Goal: Information Seeking & Learning: Learn about a topic

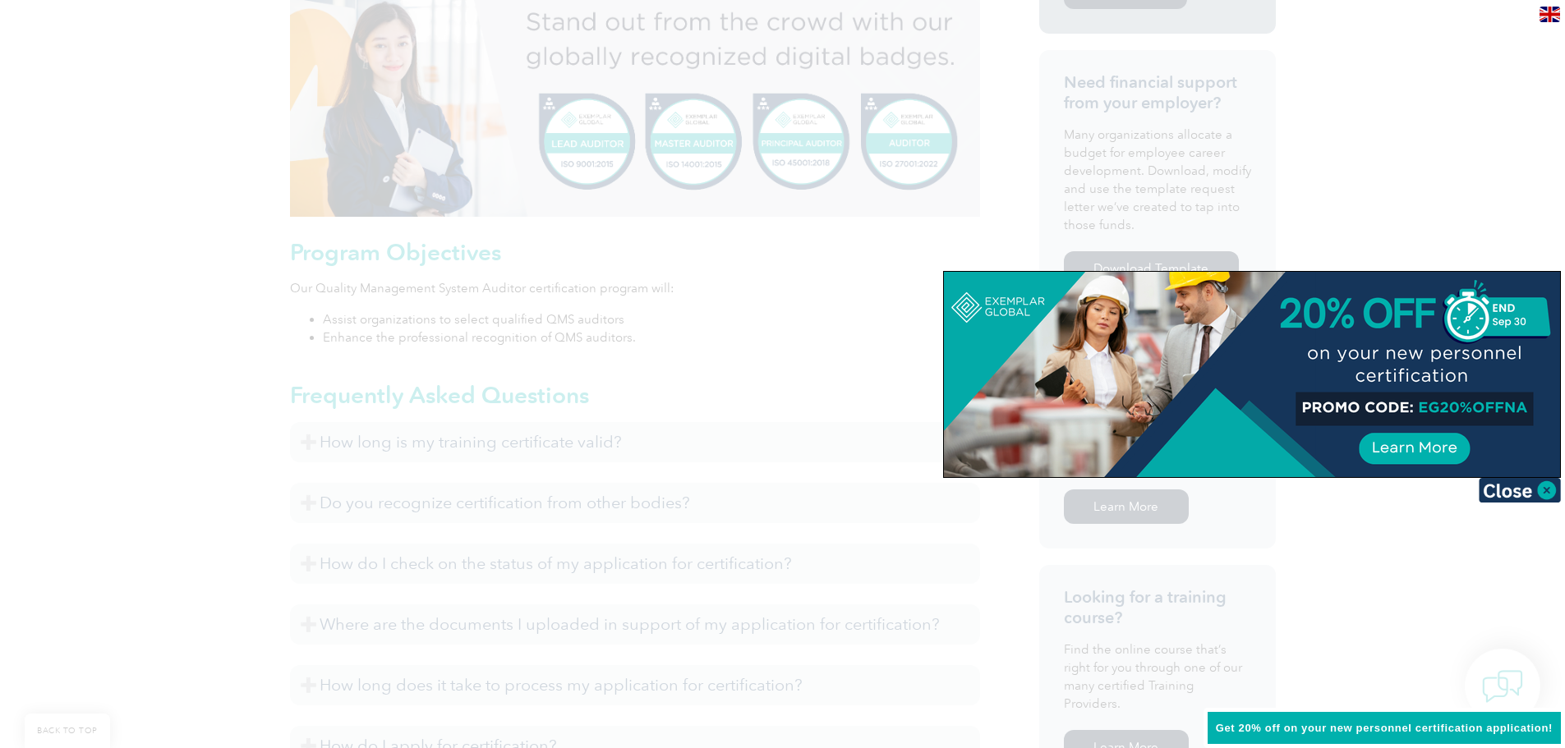
scroll to position [739, 0]
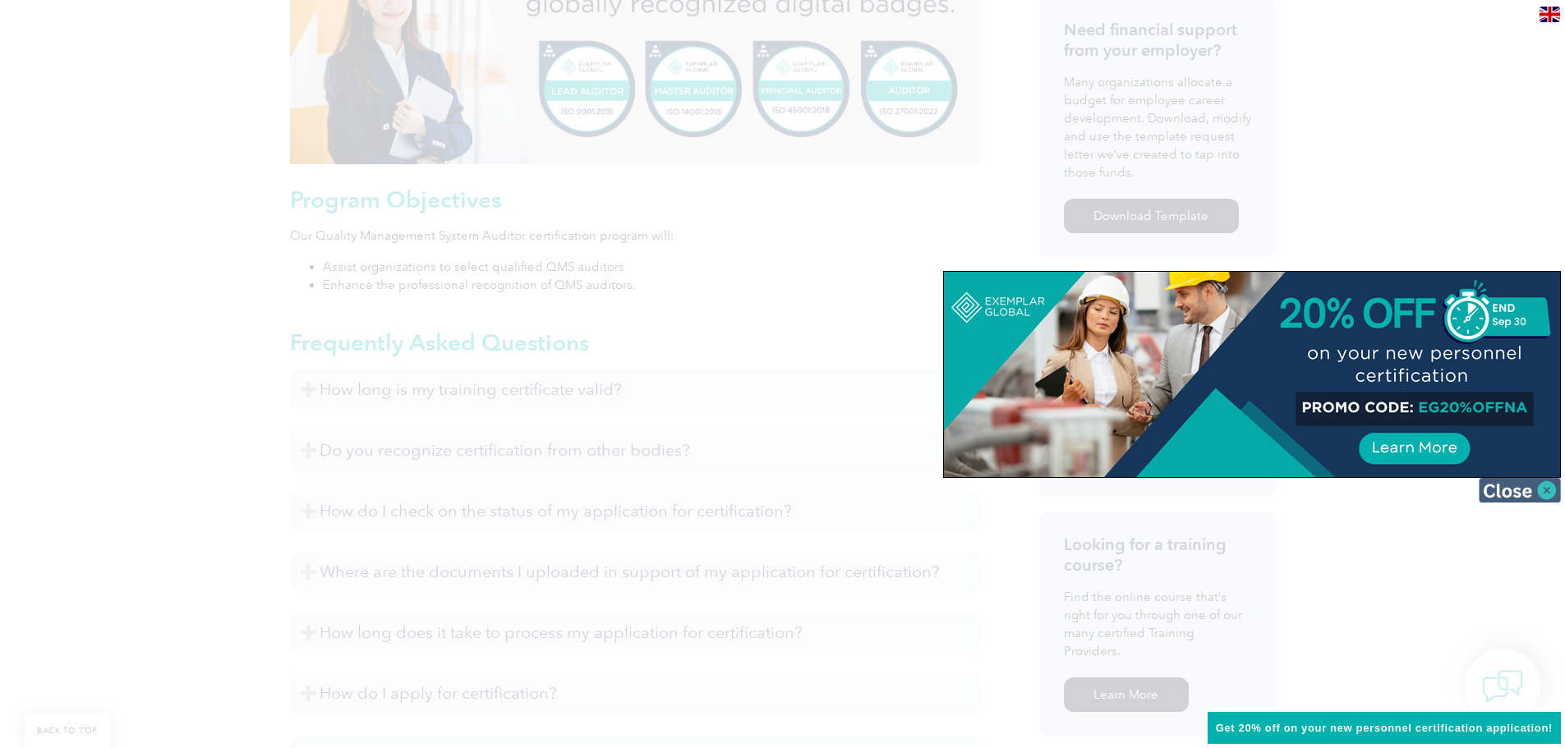
click at [1550, 496] on img at bounding box center [1520, 490] width 82 height 25
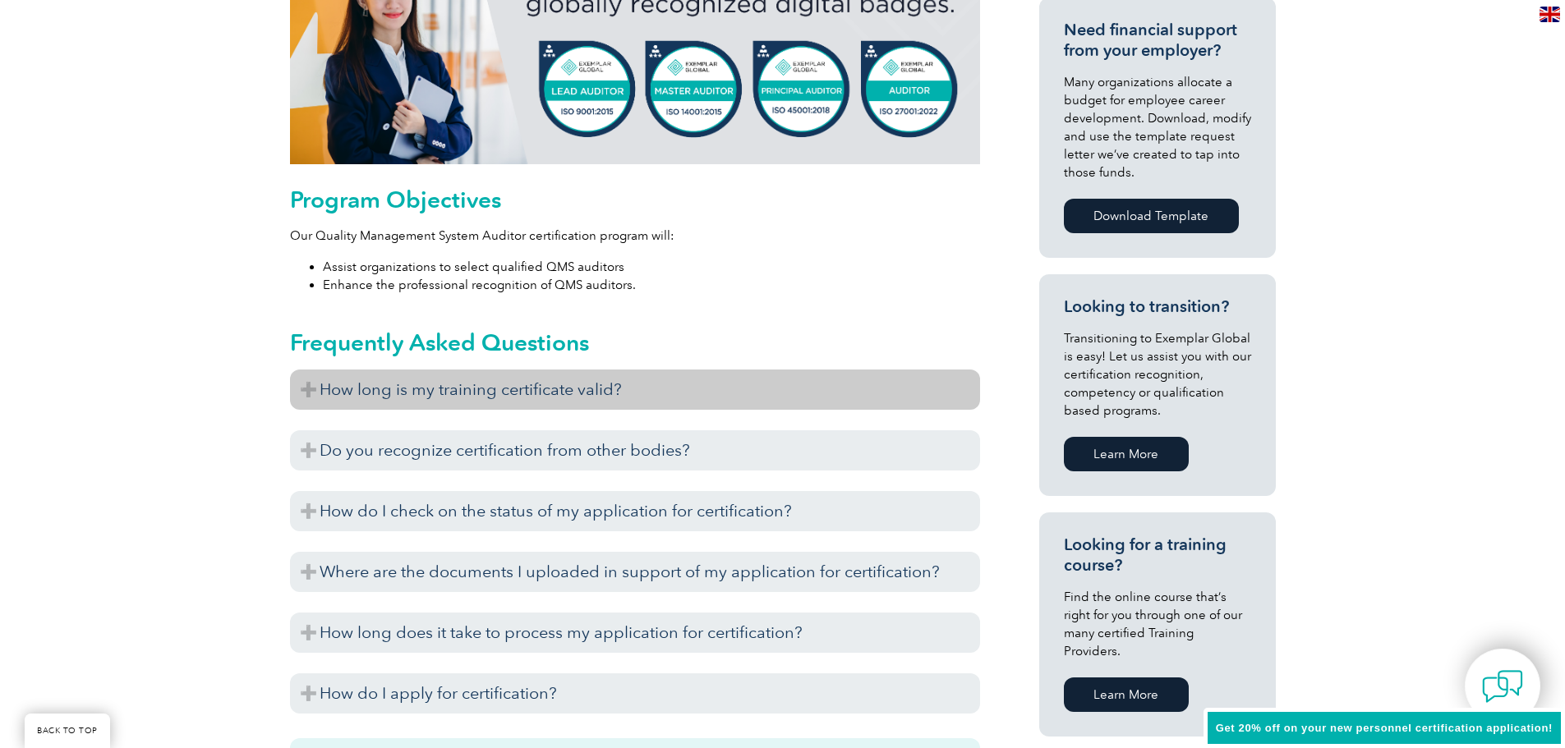
click at [314, 390] on h3 "How long is my training certificate valid?" at bounding box center [635, 390] width 690 height 40
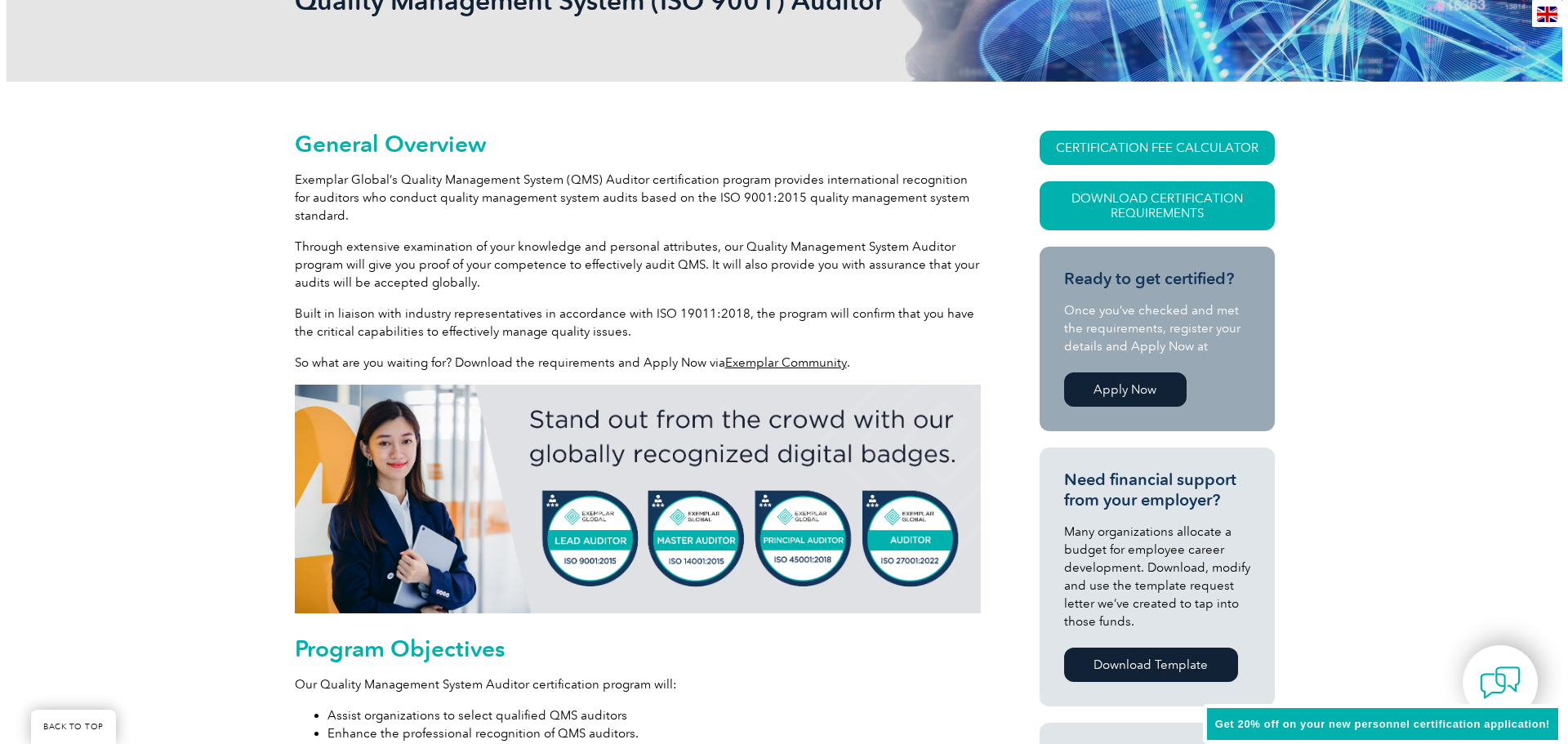
scroll to position [245, 0]
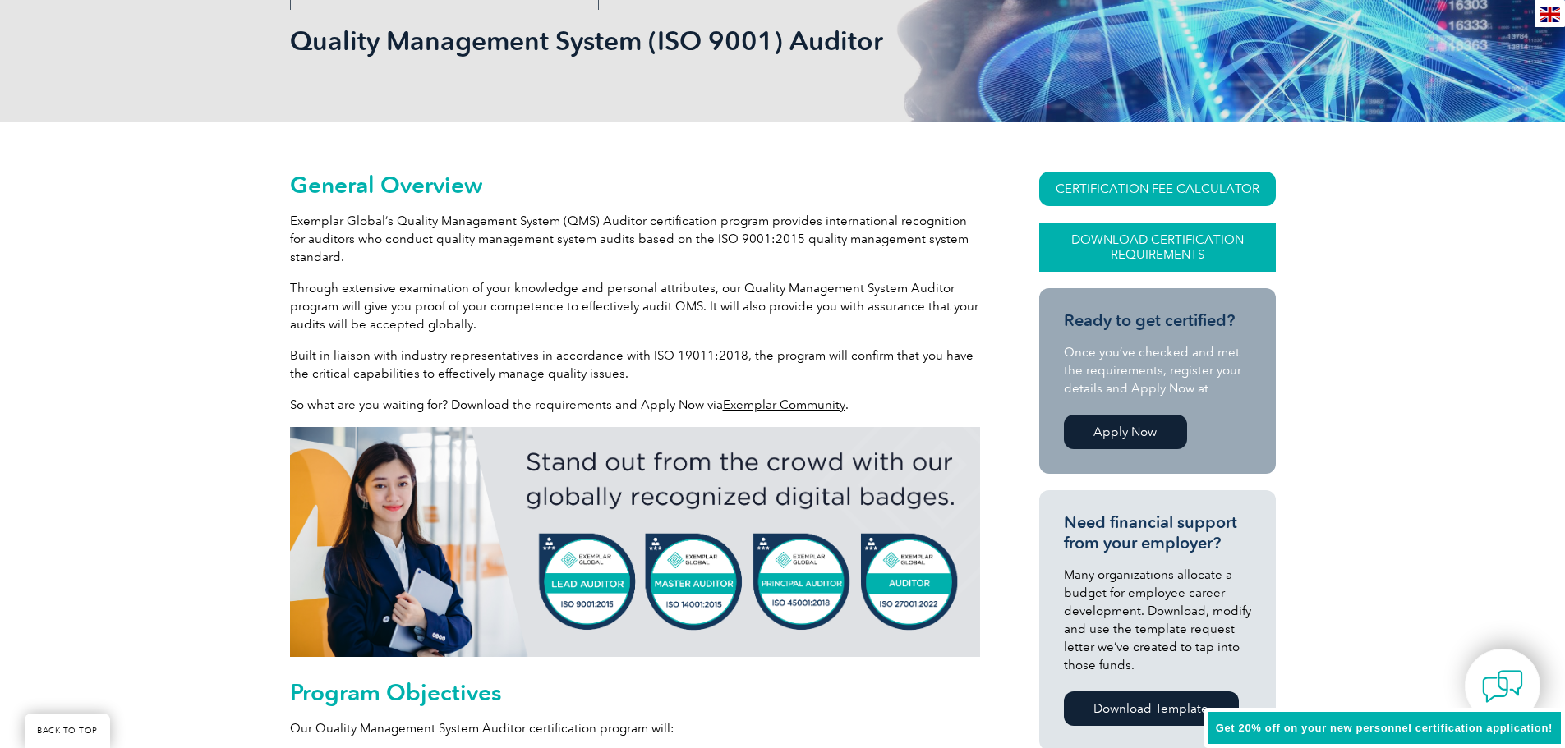
click at [1143, 238] on link "Download Certification Requirements" at bounding box center [1157, 247] width 237 height 49
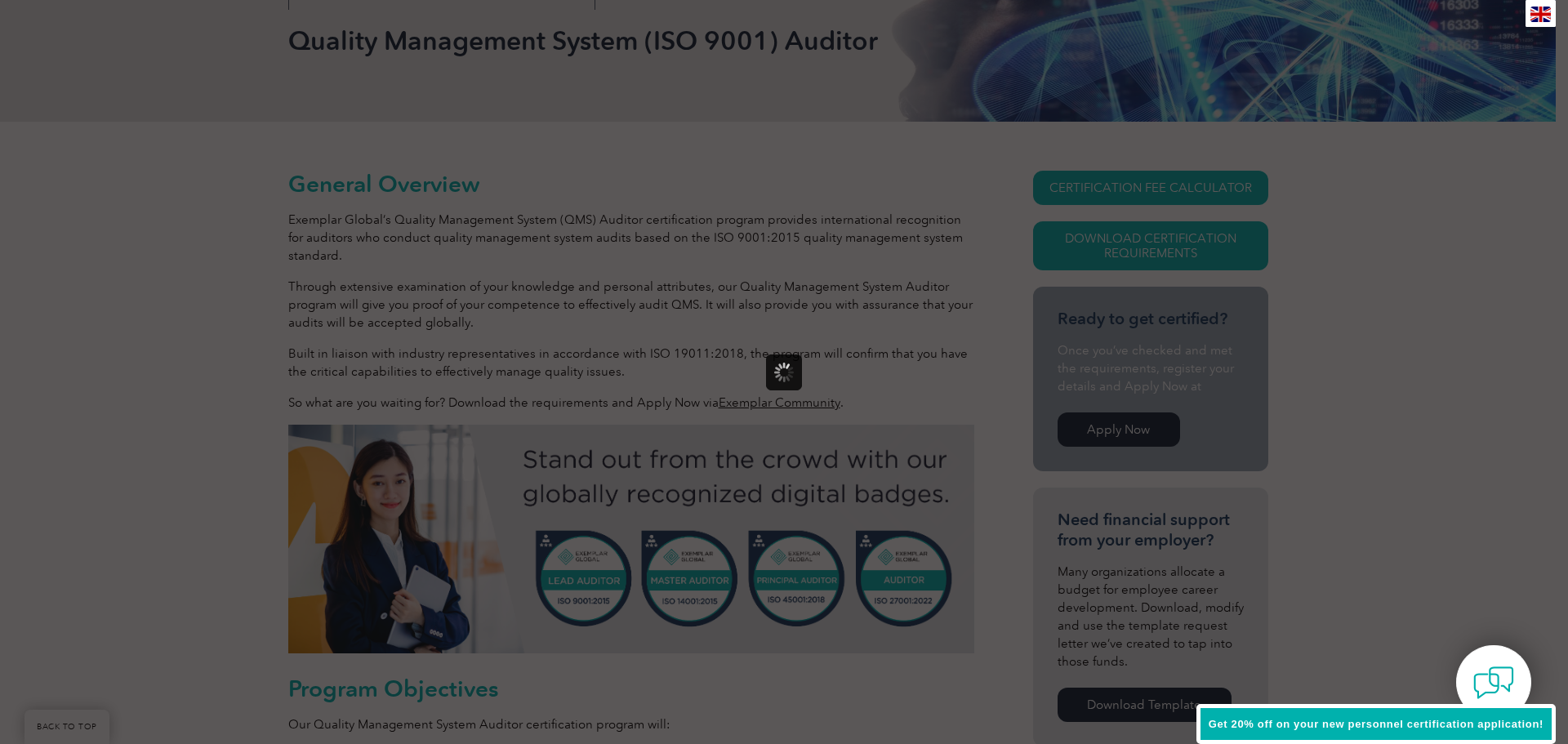
scroll to position [0, 0]
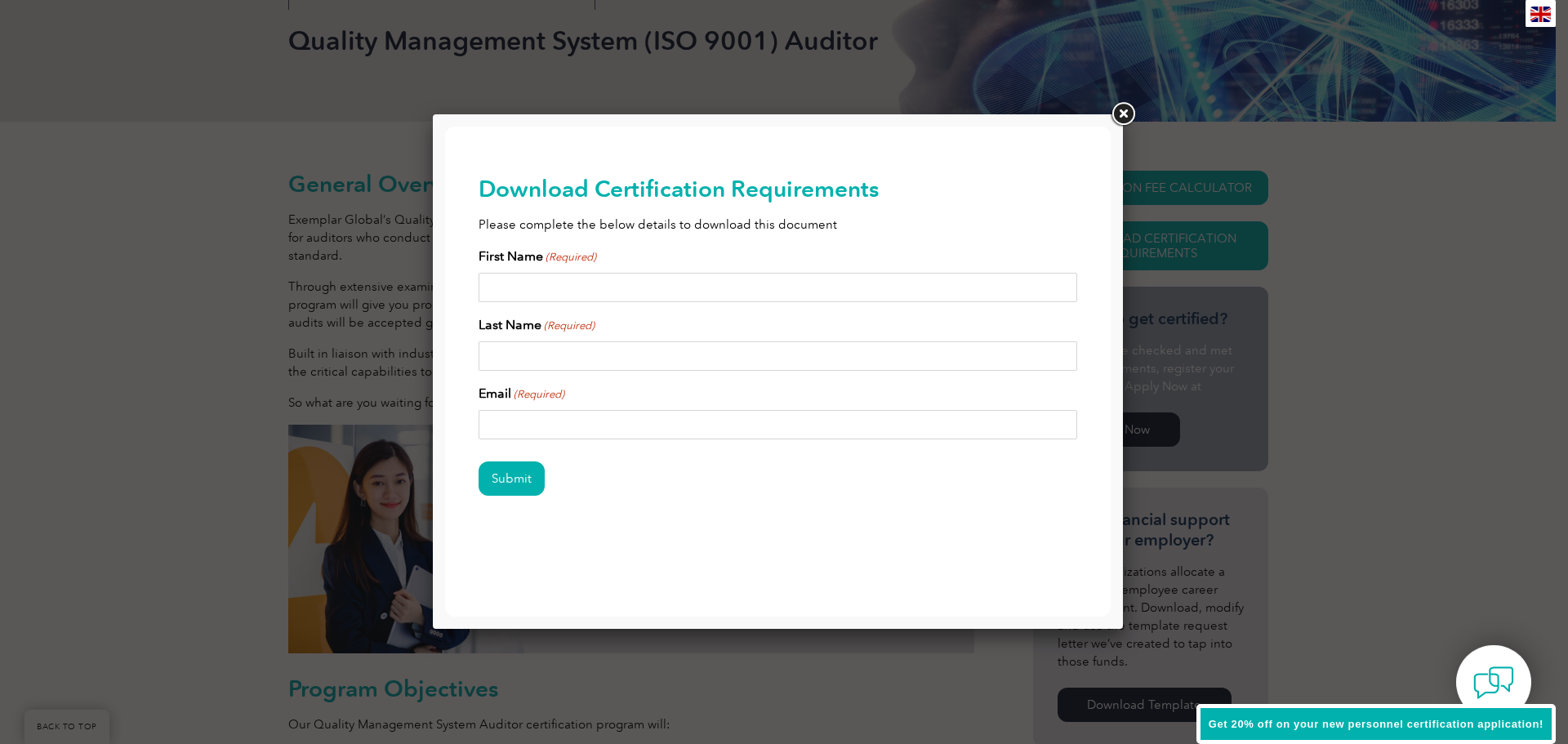
click at [580, 268] on div "First Name (Required)" at bounding box center [778, 275] width 600 height 56
click at [564, 293] on input "First Name (Required)" at bounding box center [778, 287] width 600 height 30
type input "Nate"
click at [535, 342] on input "S" at bounding box center [778, 356] width 600 height 30
type input "Simpson"
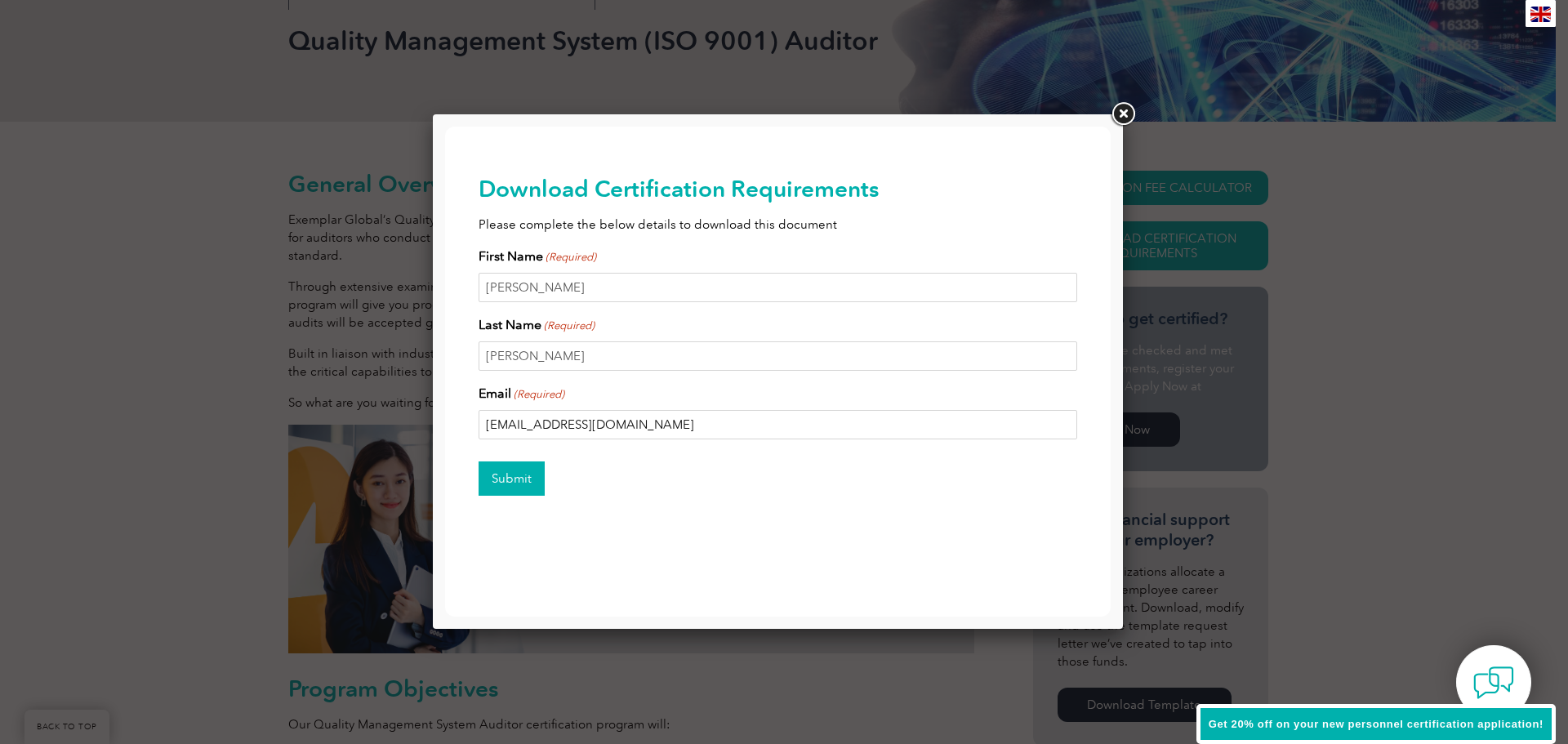
type input "n.simpson2345@gmail.com"
click at [505, 478] on input "Submit" at bounding box center [511, 478] width 67 height 34
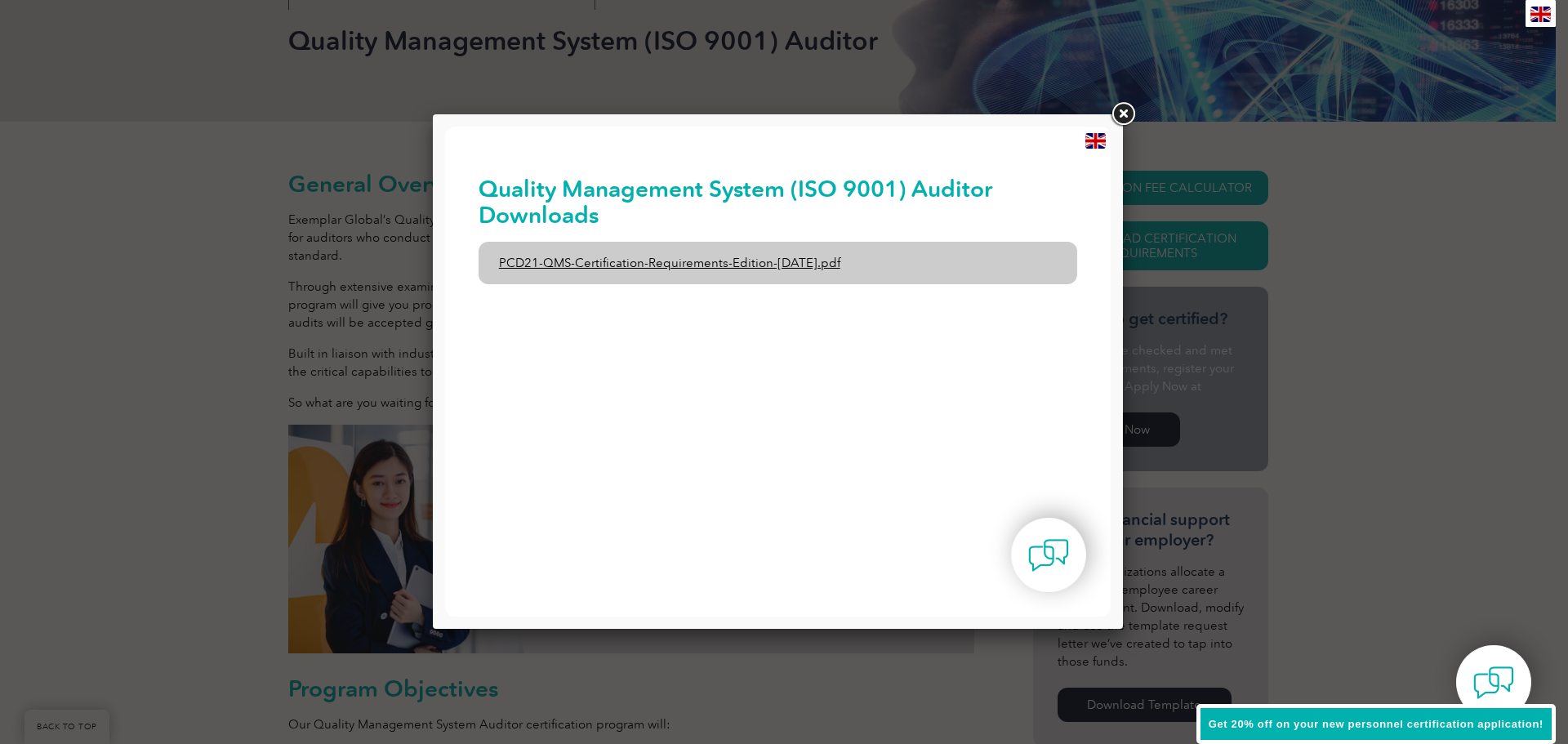
click at [665, 271] on link "PCD21-QMS-Certification-Requirements-Edition-2-April-2022.pdf" at bounding box center [778, 263] width 600 height 43
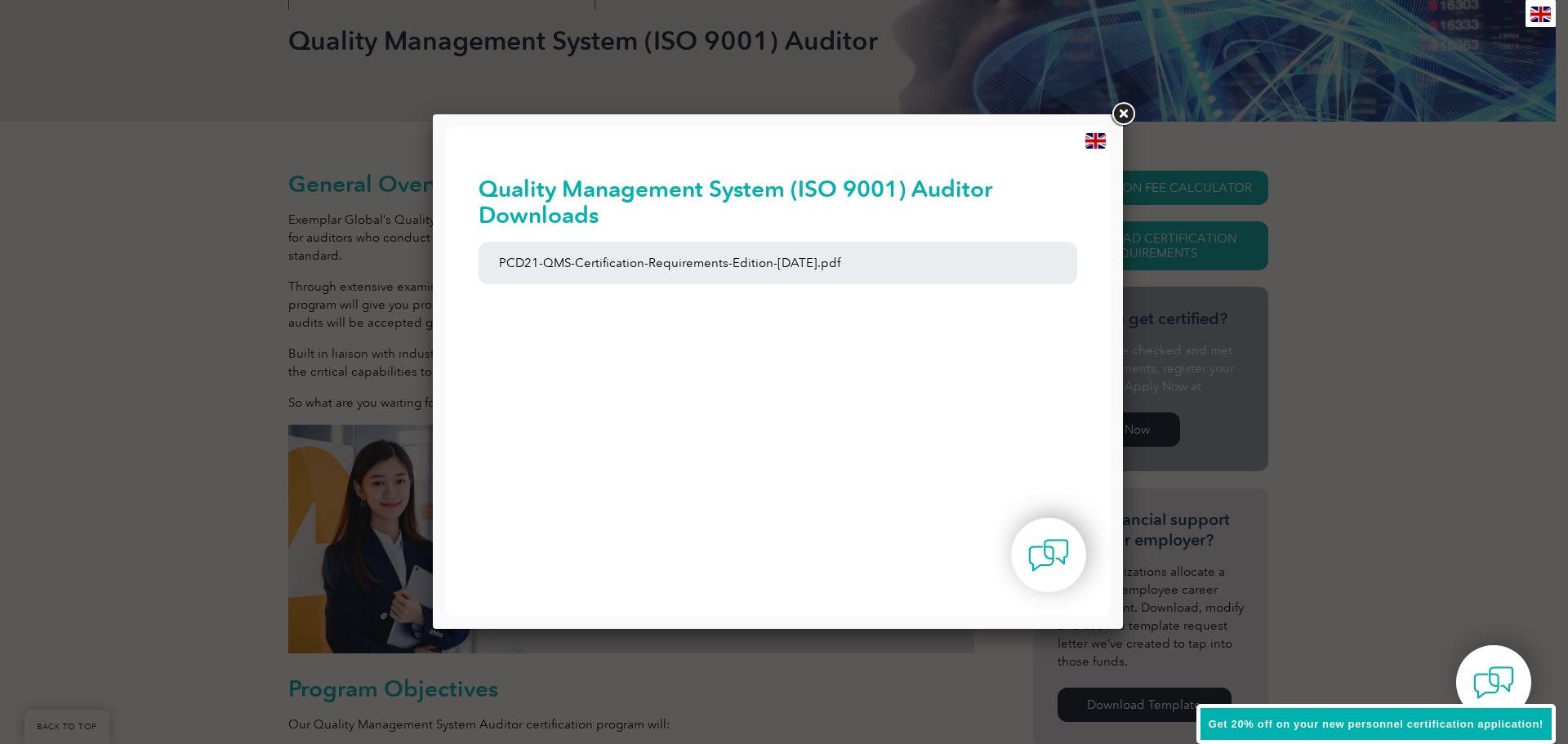
click at [1132, 112] on link at bounding box center [1124, 114] width 30 height 30
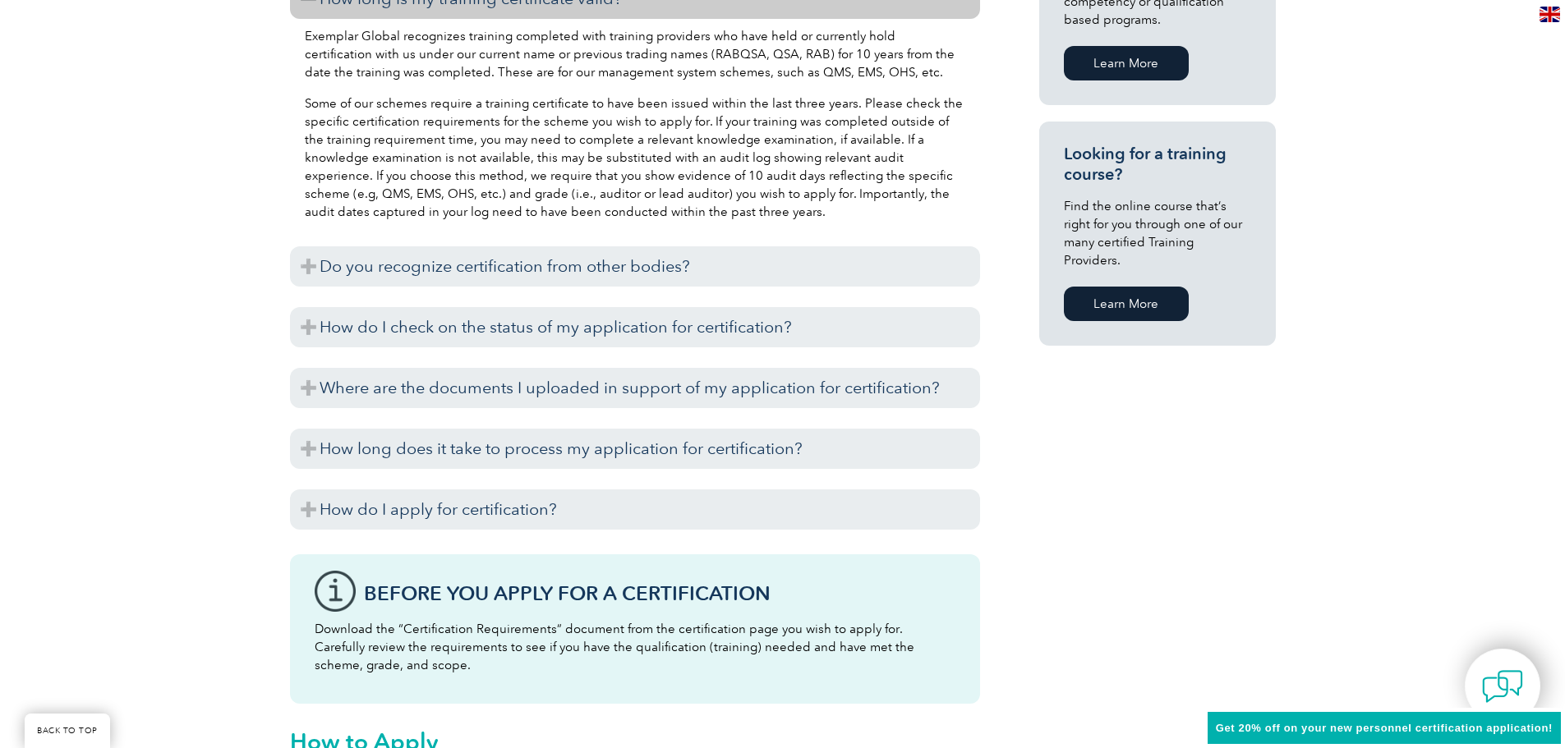
scroll to position [1150, 0]
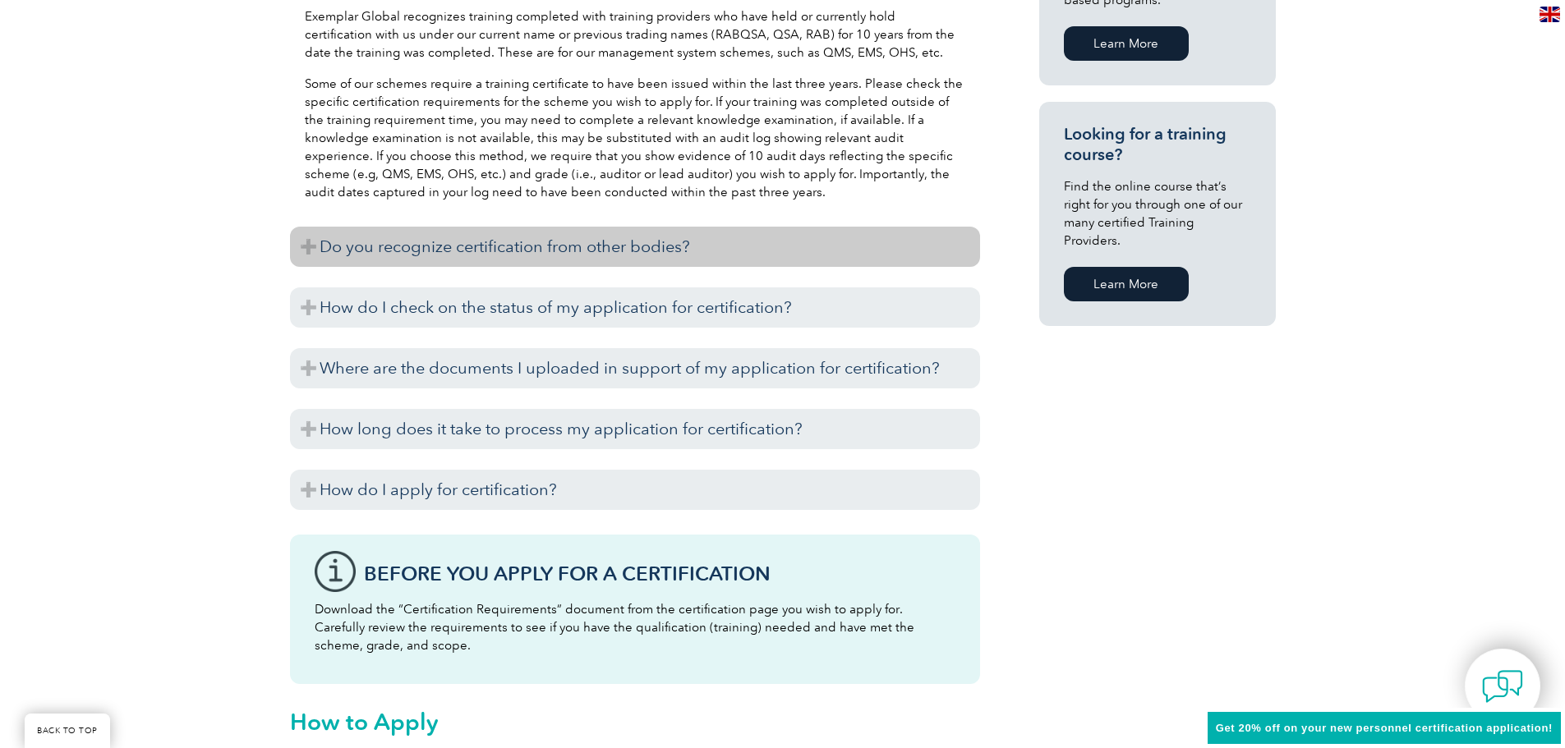
click at [606, 254] on h3 "Do you recognize certification from other bodies?" at bounding box center [635, 247] width 690 height 40
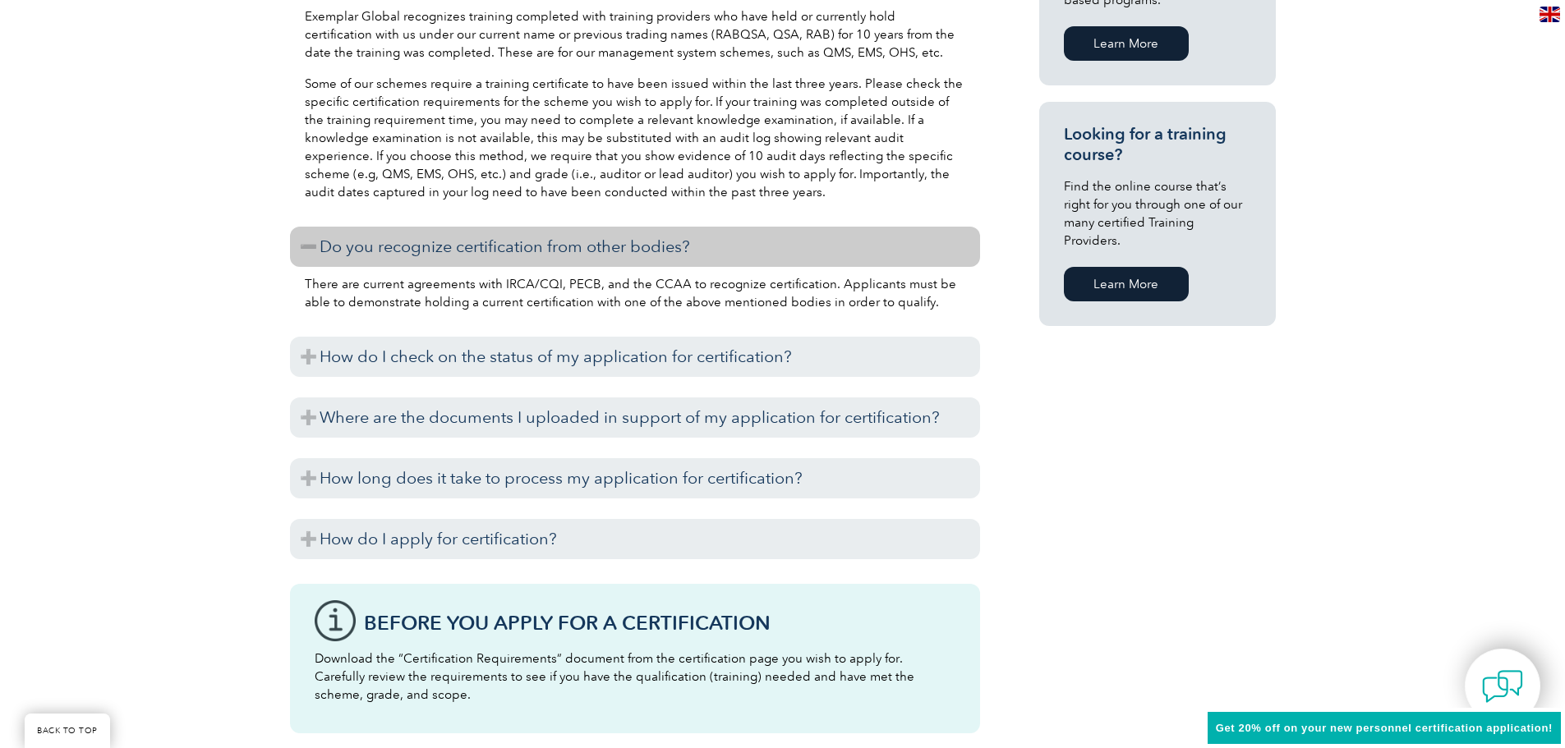
click at [606, 254] on h3 "Do you recognize certification from other bodies?" at bounding box center [635, 247] width 690 height 40
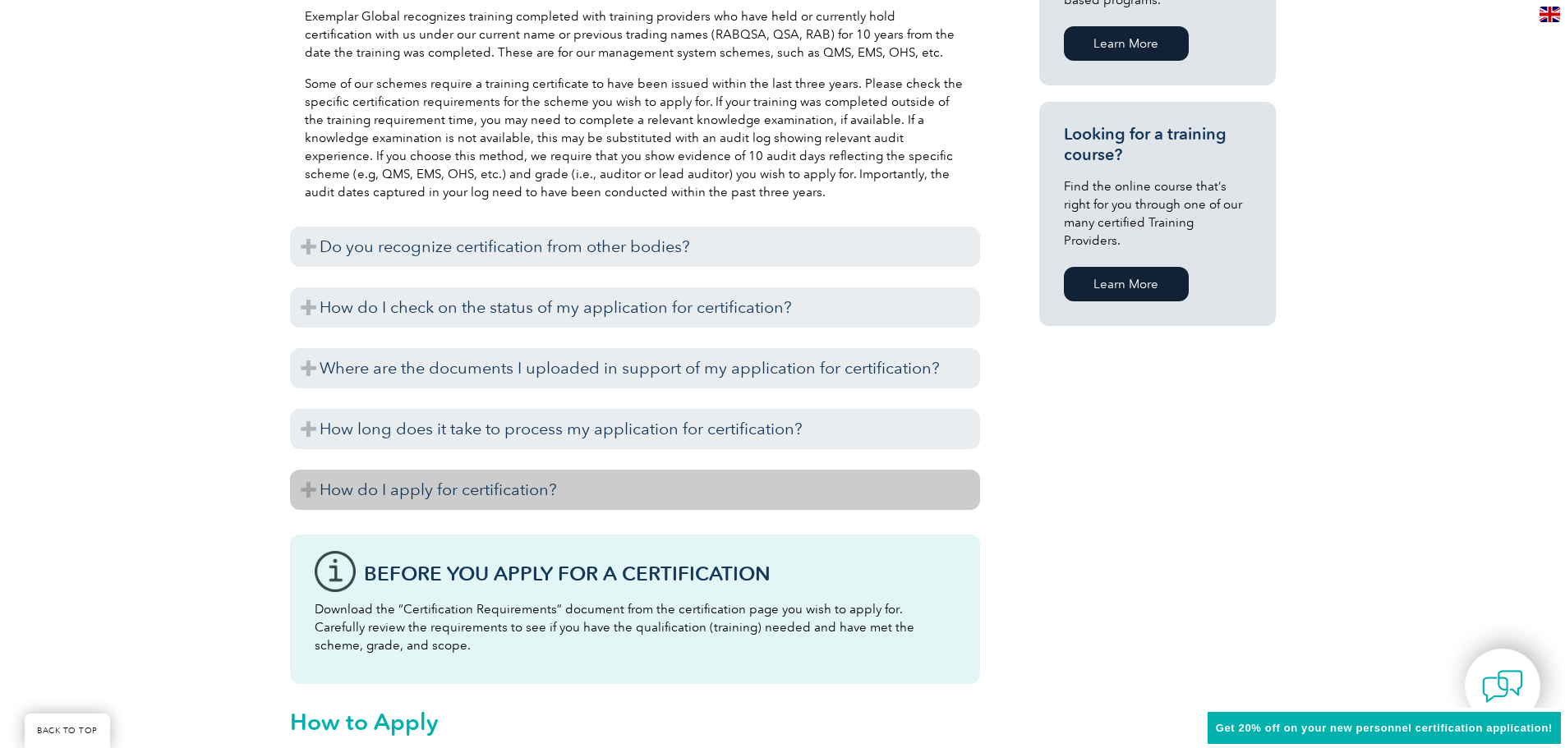
click at [589, 486] on h3 "How do I apply for certification?" at bounding box center [635, 490] width 690 height 40
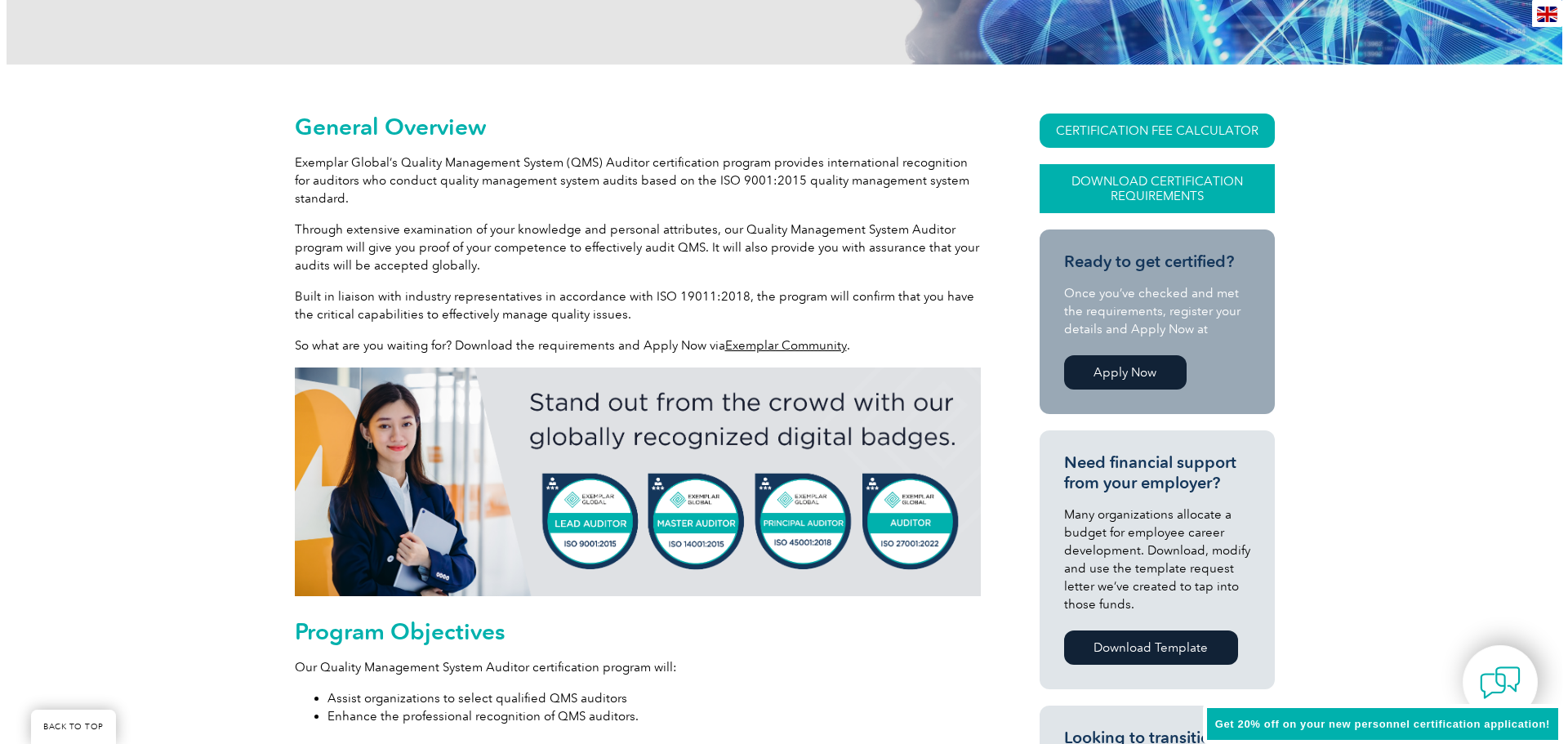
scroll to position [327, 0]
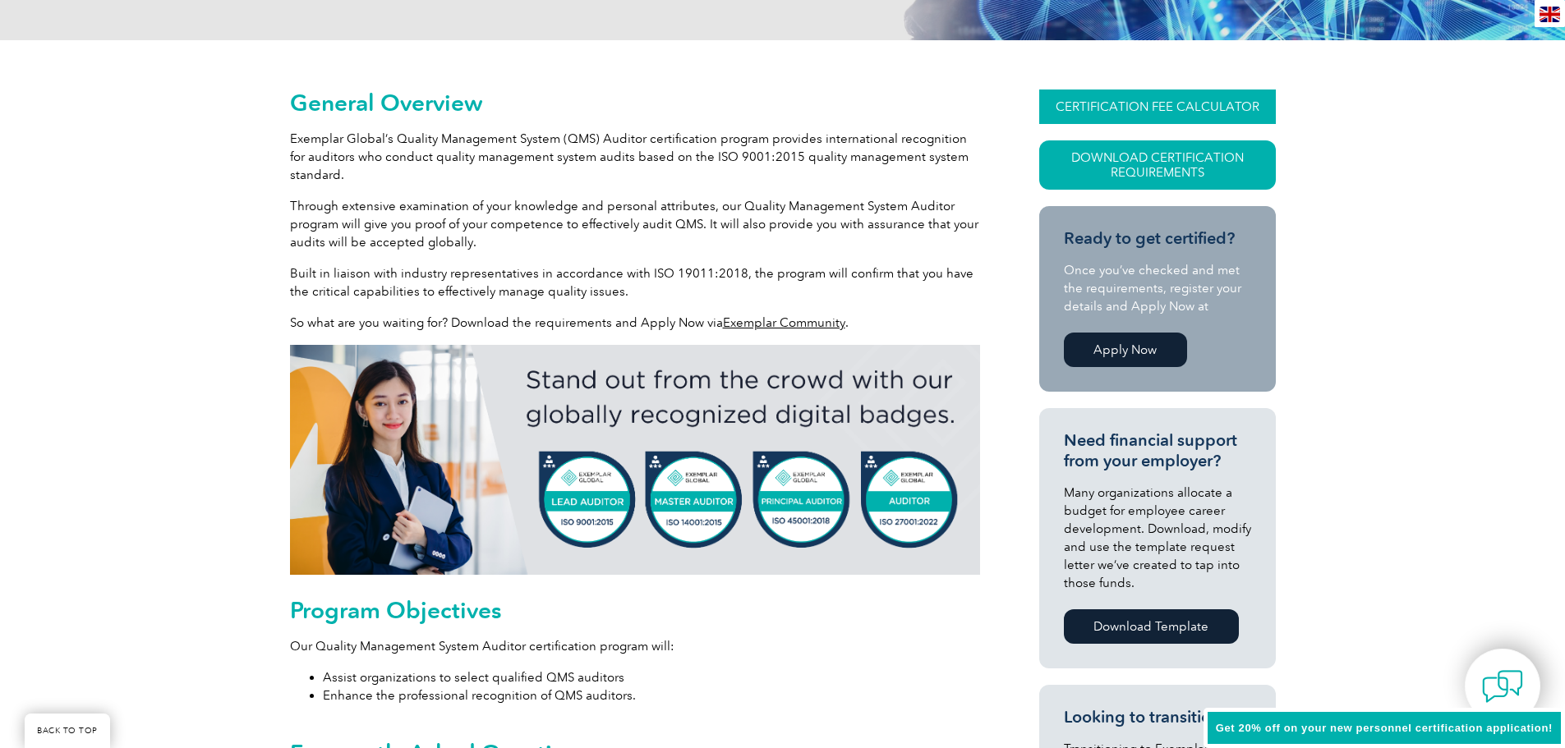
click at [1156, 111] on link "CERTIFICATION FEE CALCULATOR" at bounding box center [1157, 107] width 237 height 34
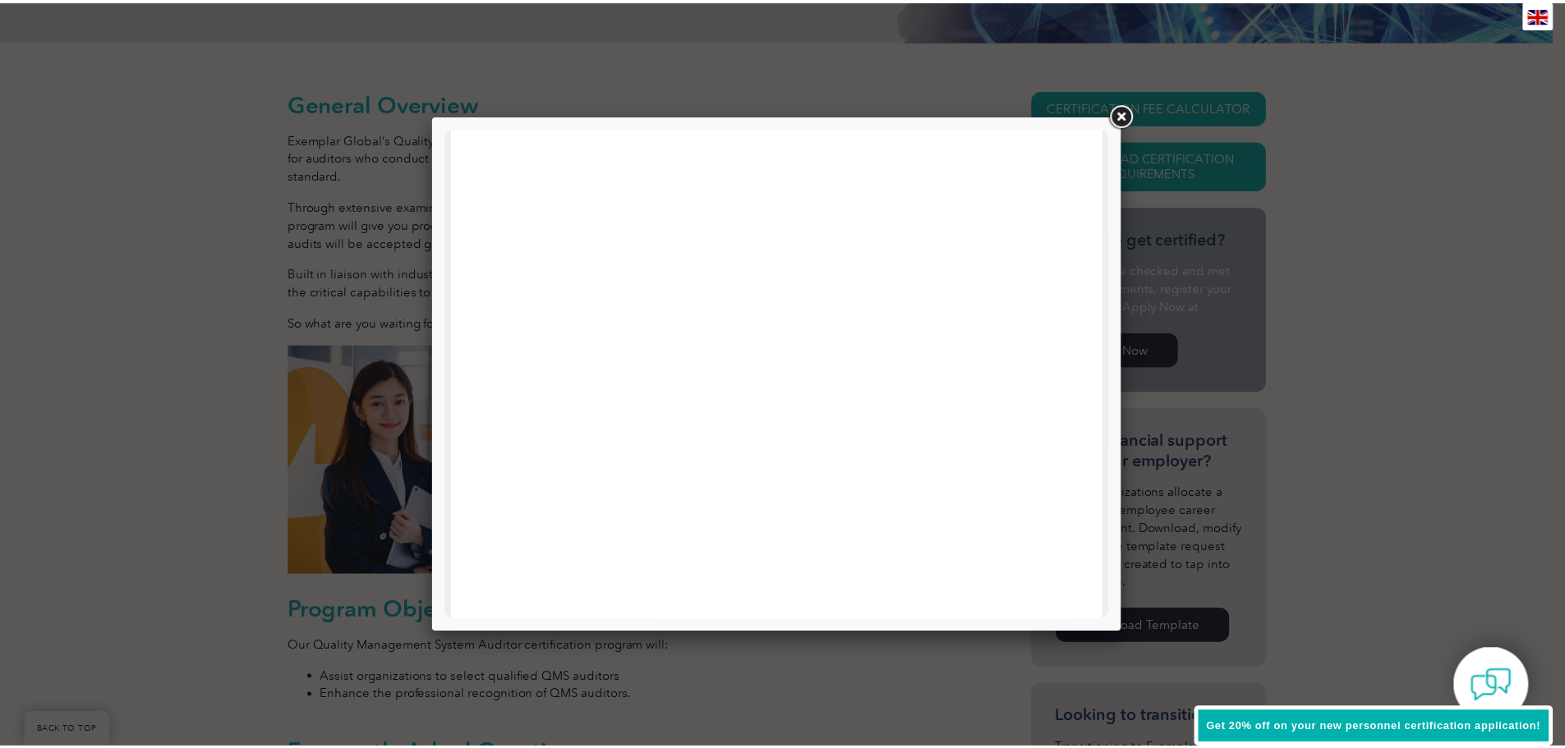
scroll to position [0, 0]
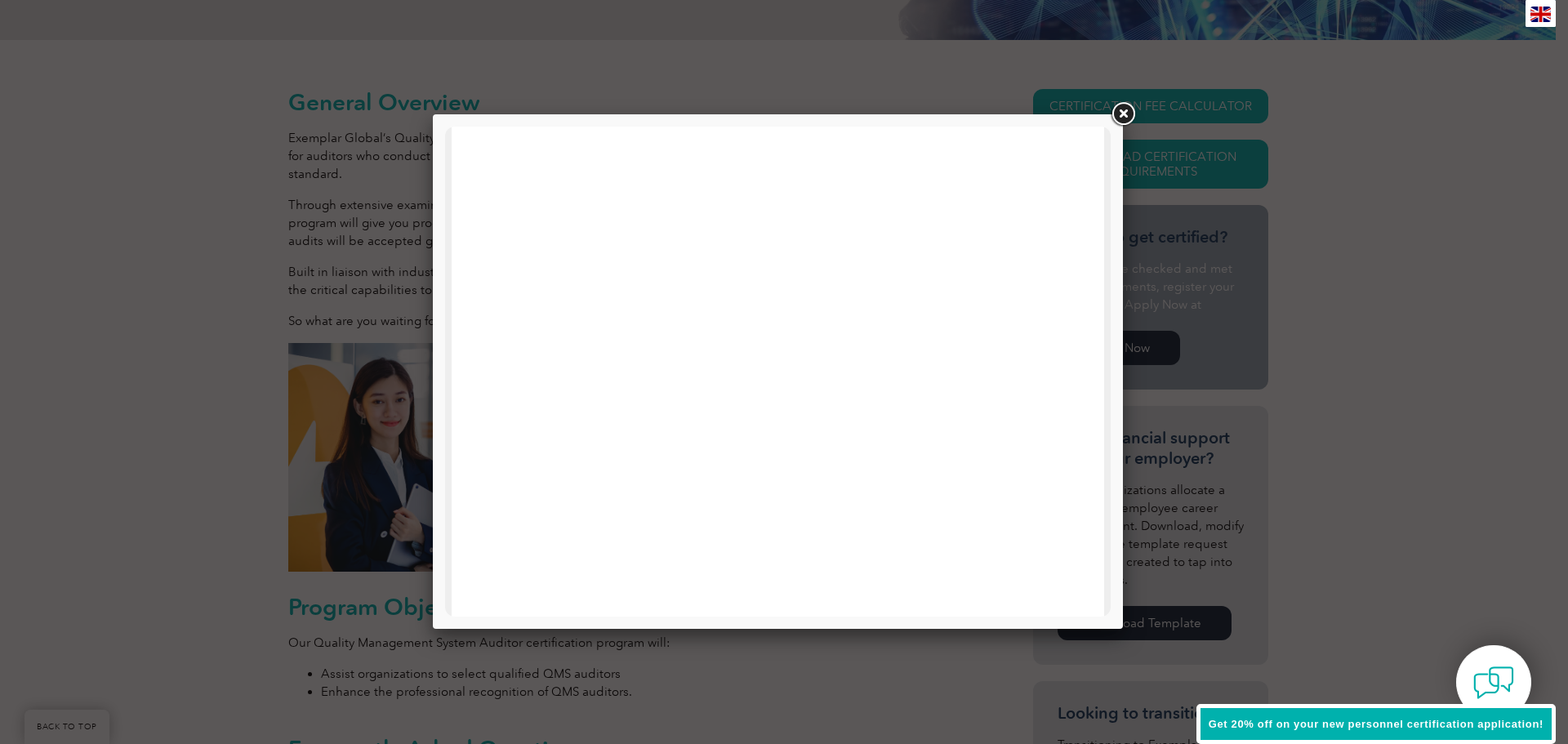
click at [1123, 110] on link at bounding box center [1124, 114] width 30 height 30
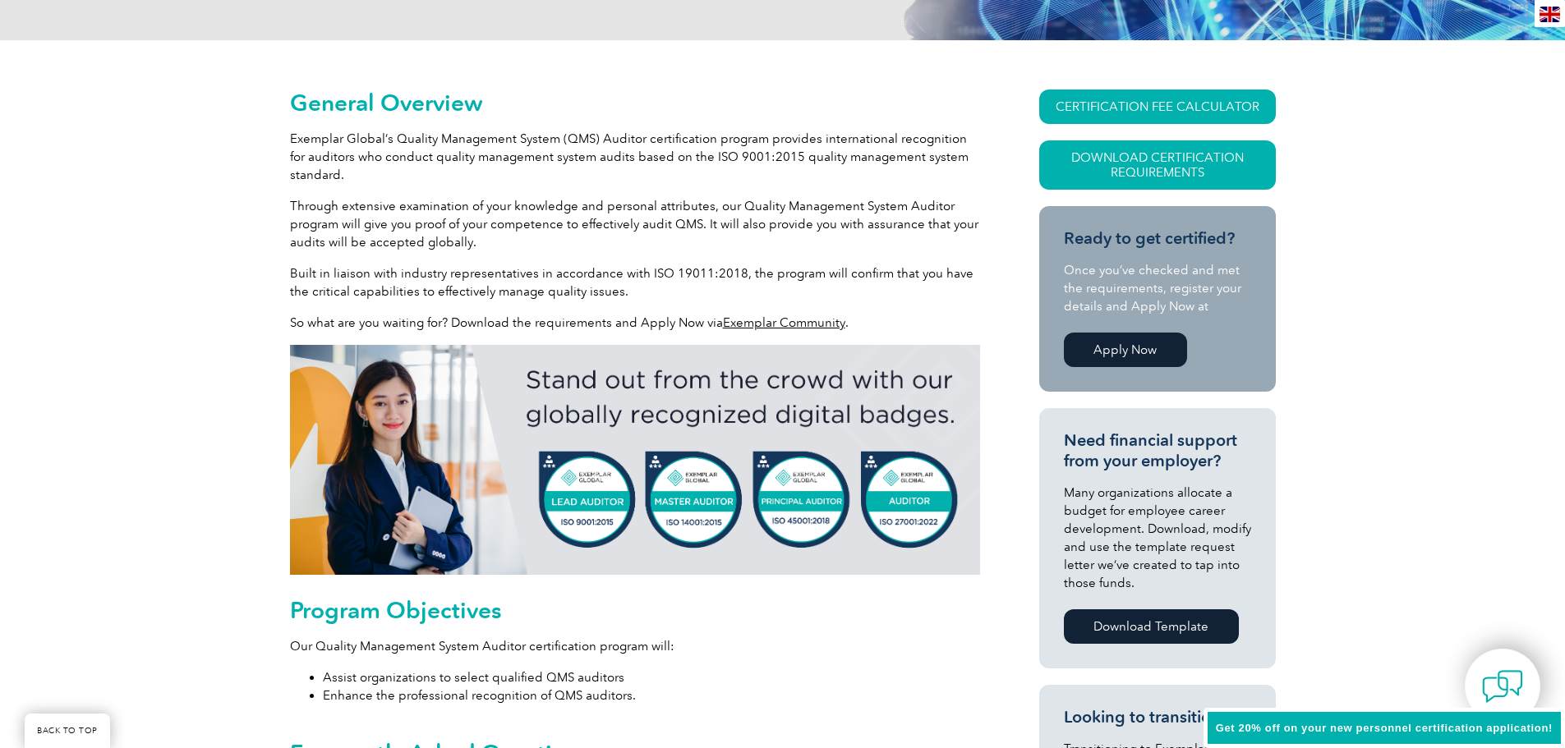
click at [1125, 356] on link "Apply Now" at bounding box center [1125, 350] width 123 height 34
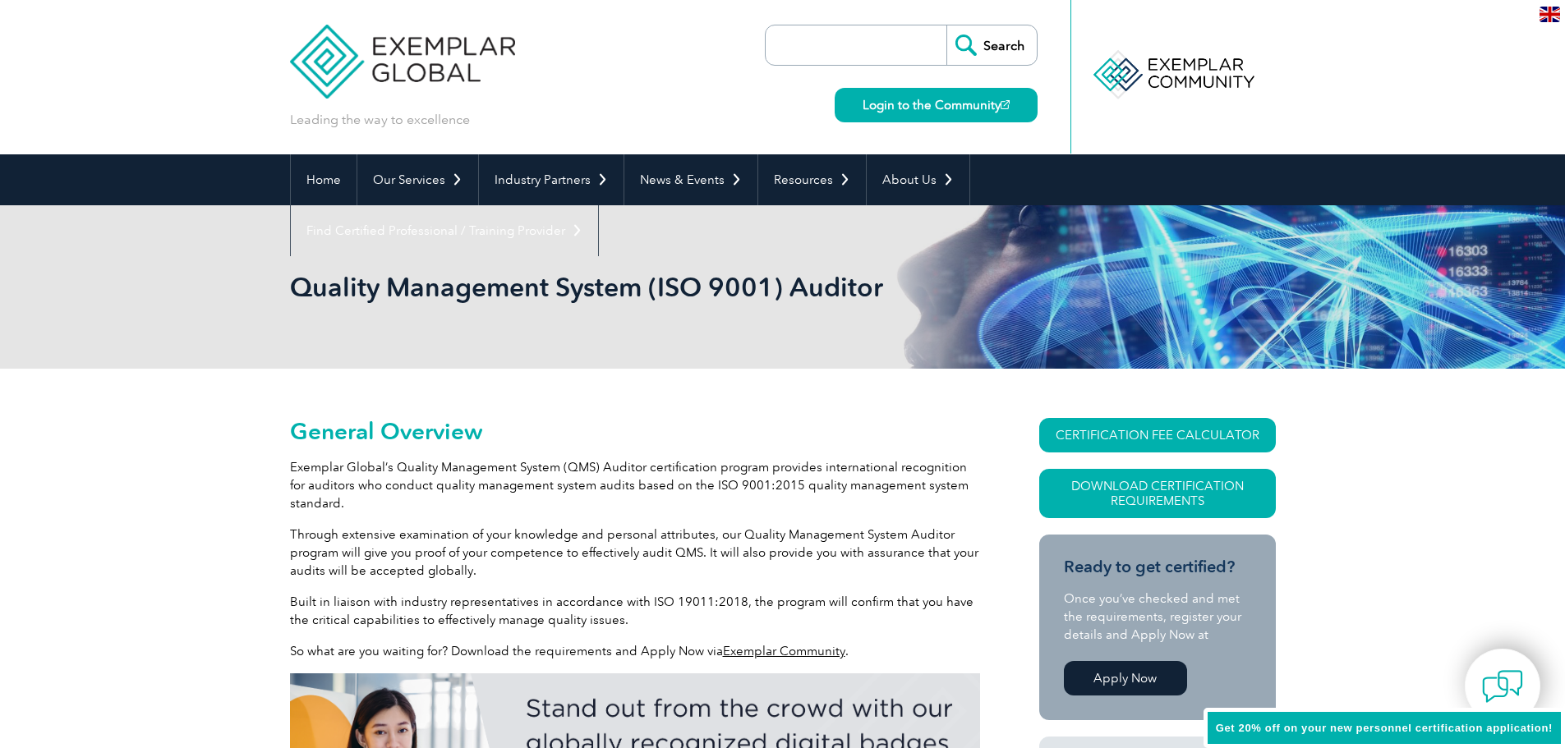
click at [838, 39] on input "search" at bounding box center [860, 44] width 172 height 39
type input "iso 9001 lead auditor"
click at [946, 25] on input "Search" at bounding box center [991, 44] width 90 height 39
click at [977, 42] on input "Search" at bounding box center [991, 44] width 90 height 39
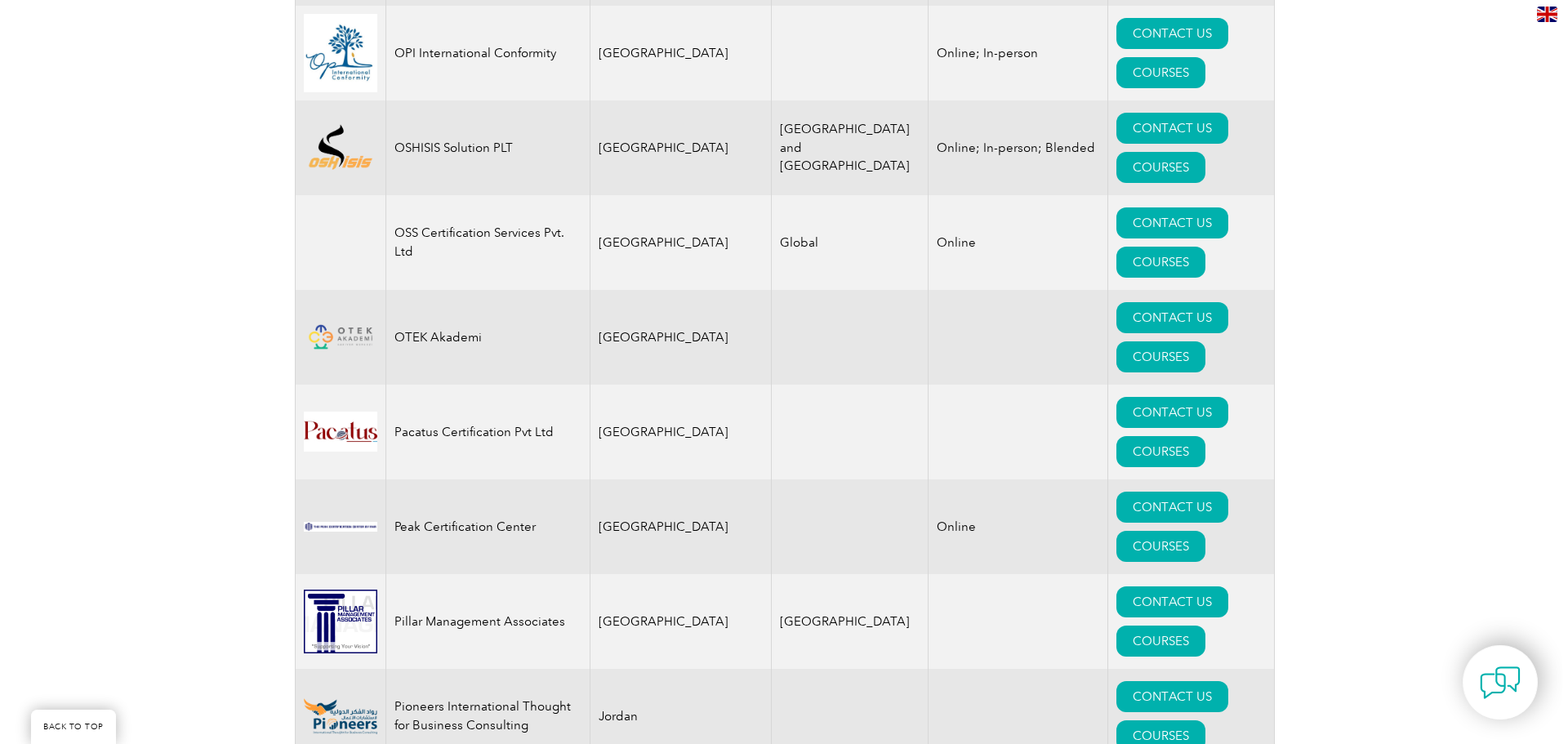
scroll to position [416, 0]
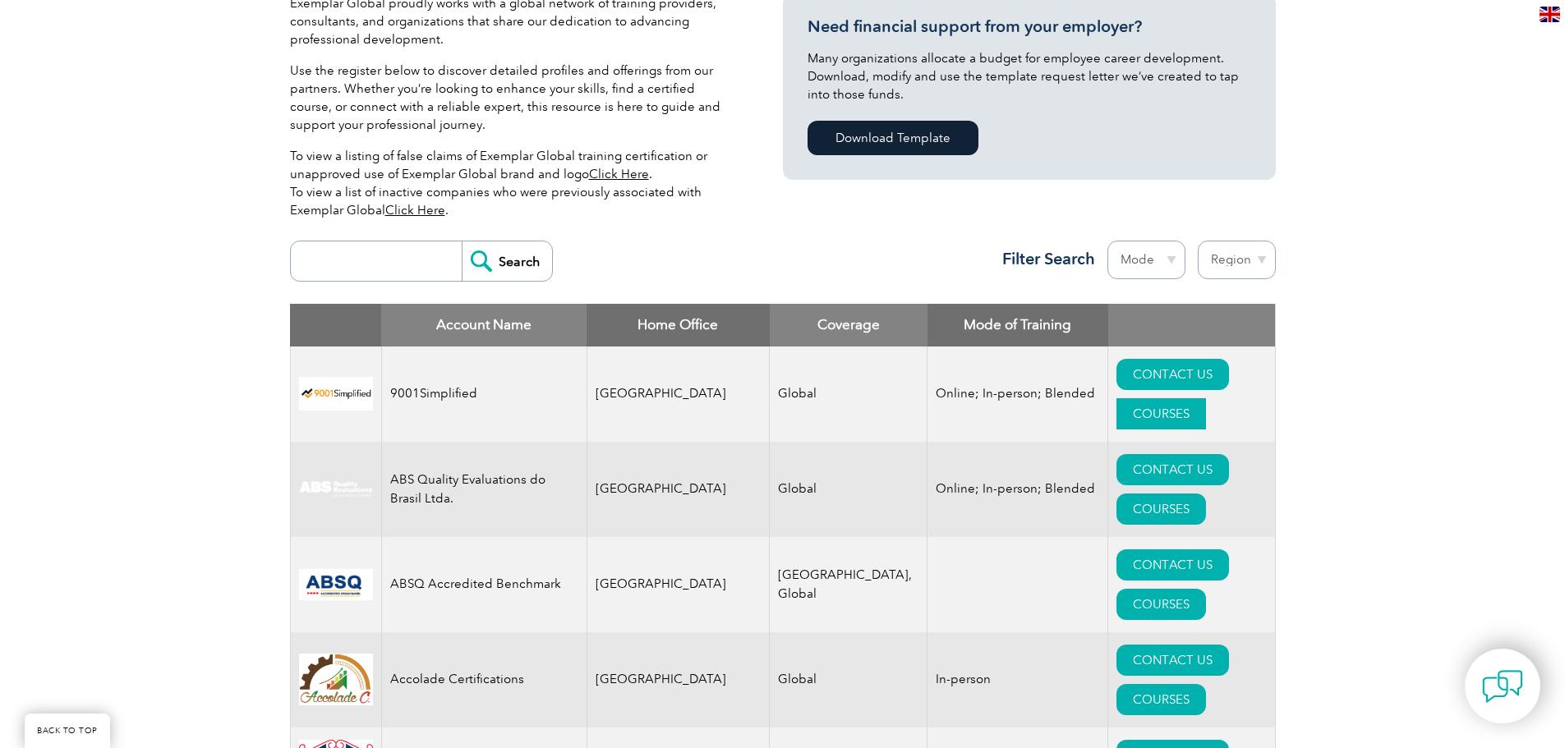
click at [1201, 398] on link "COURSES" at bounding box center [1161, 413] width 90 height 31
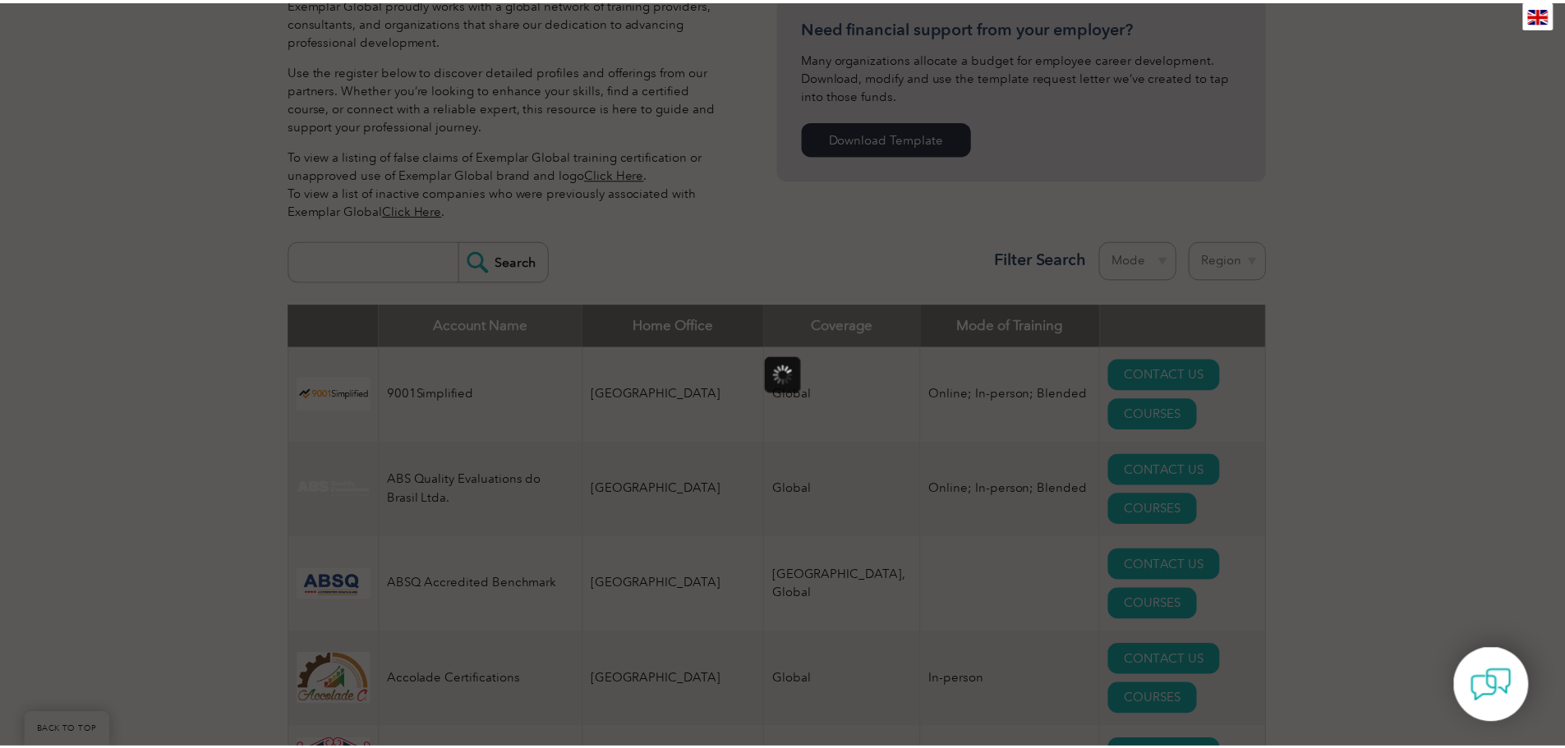
scroll to position [0, 0]
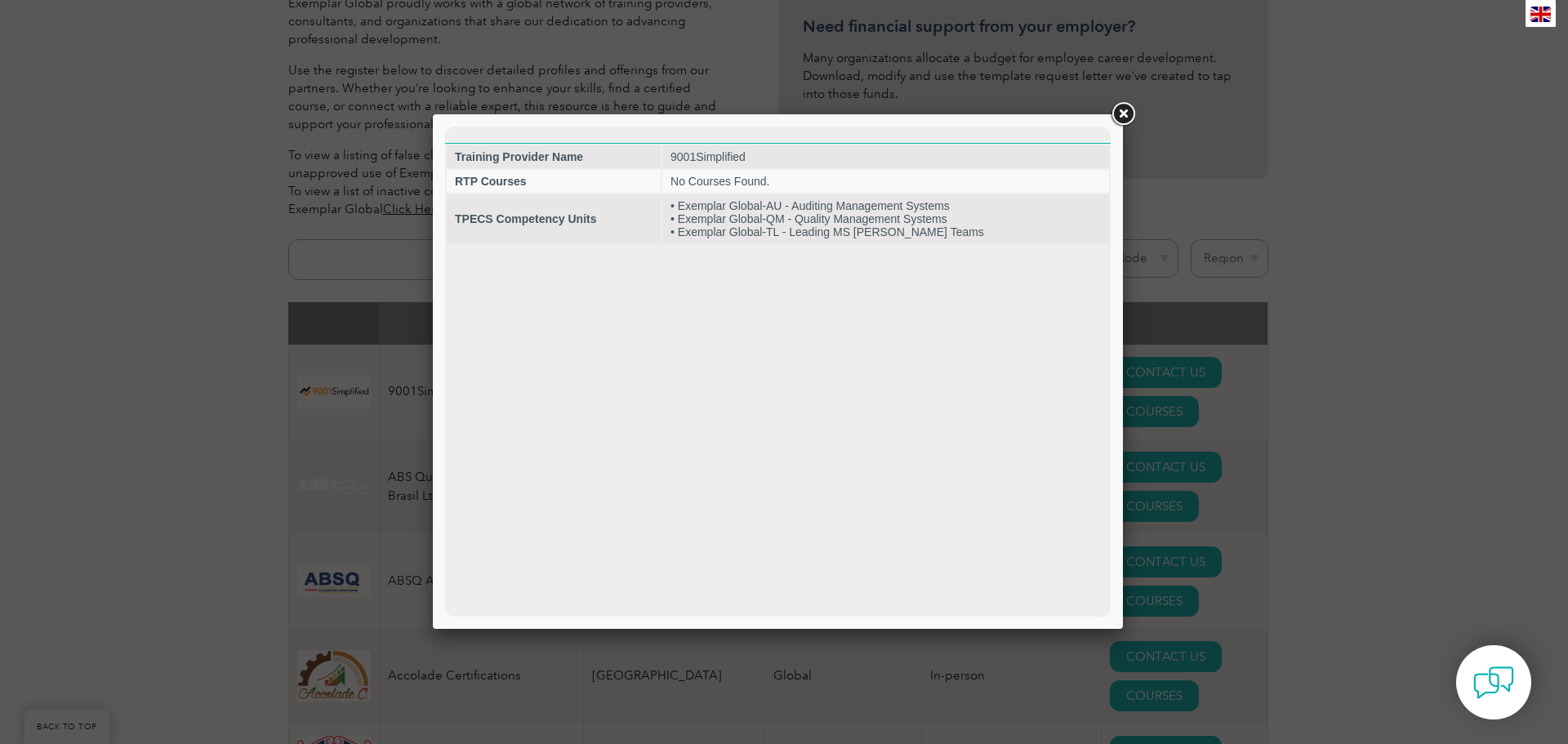
click at [1125, 110] on link at bounding box center [1124, 114] width 30 height 30
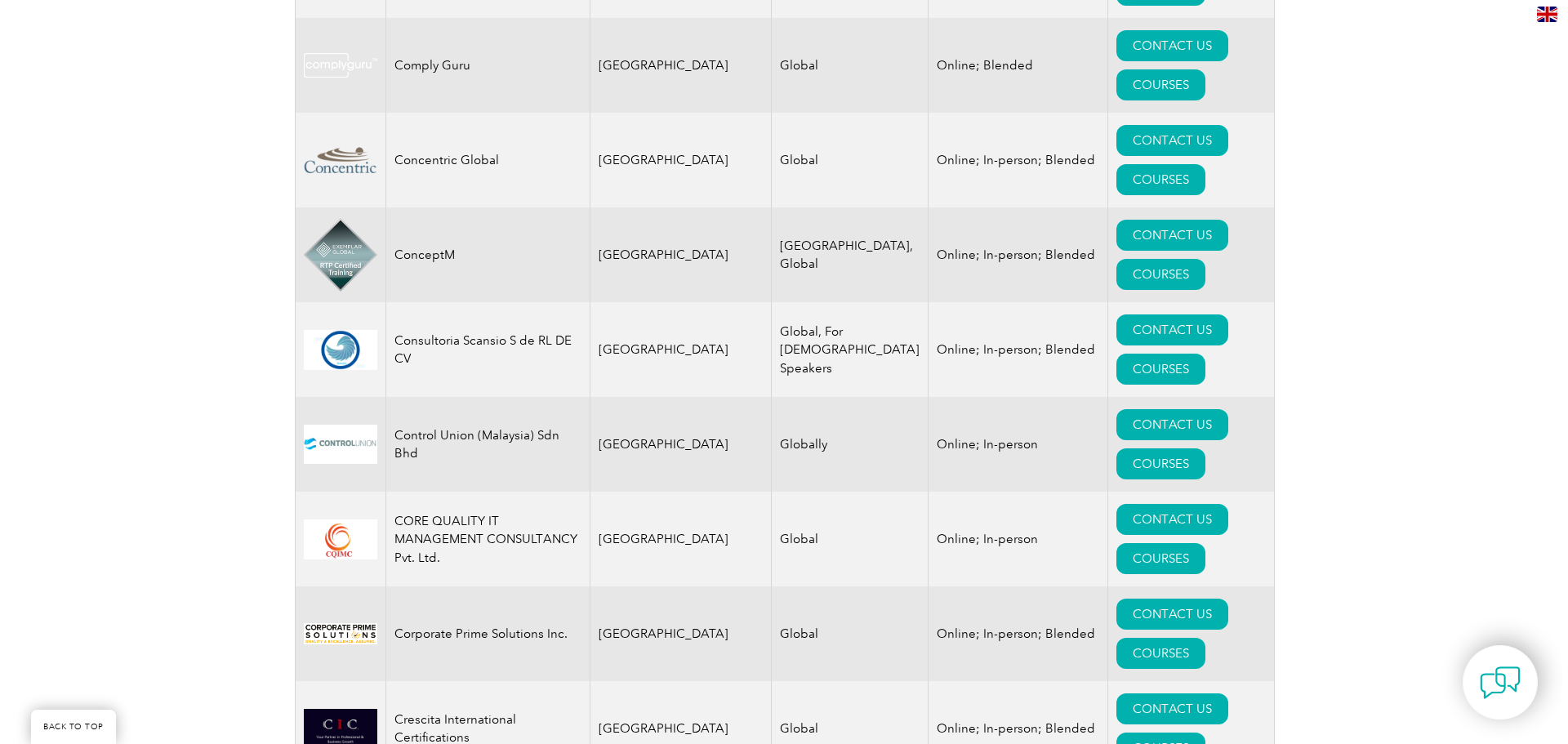
scroll to position [5645, 0]
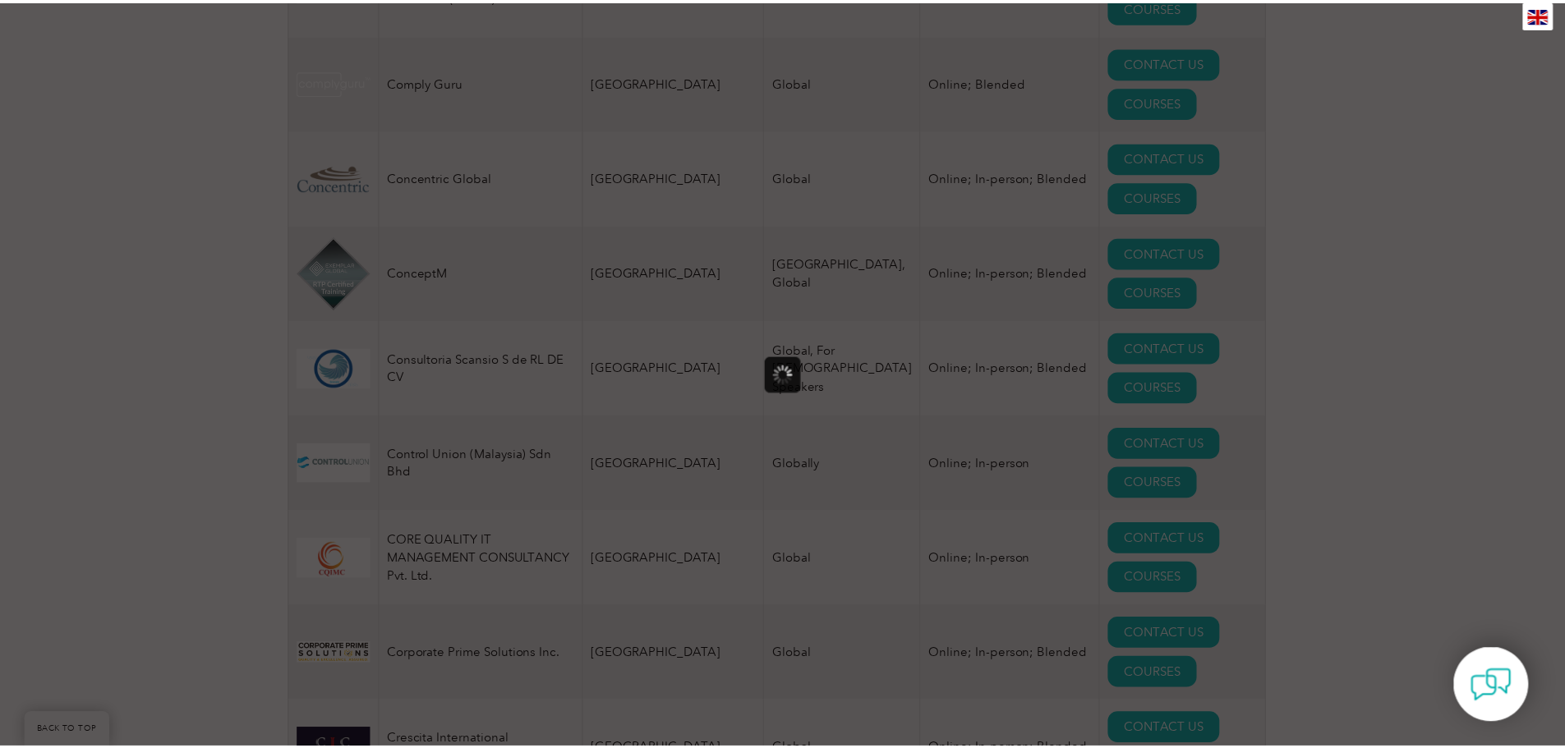
scroll to position [0, 0]
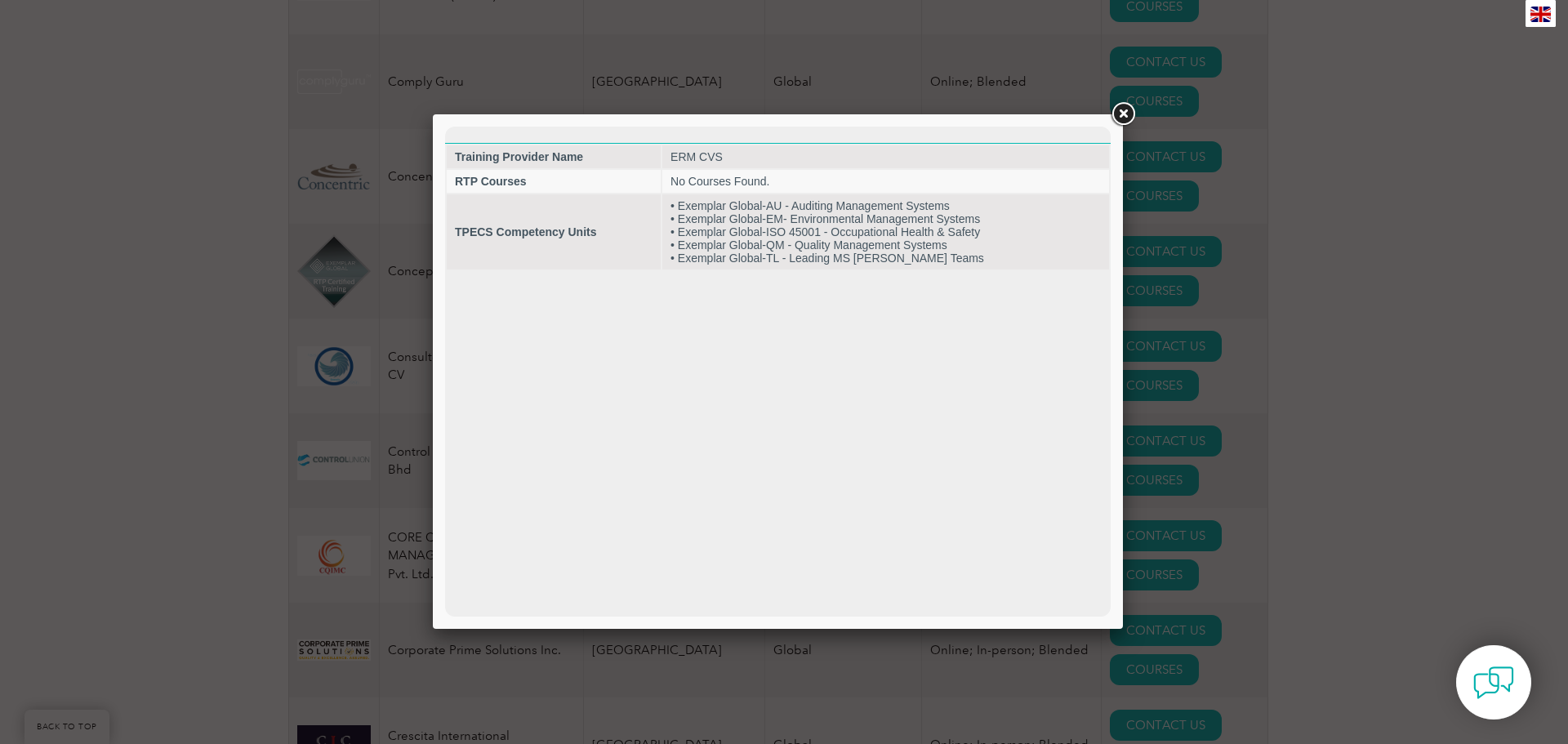
click at [1130, 108] on link at bounding box center [1124, 114] width 30 height 30
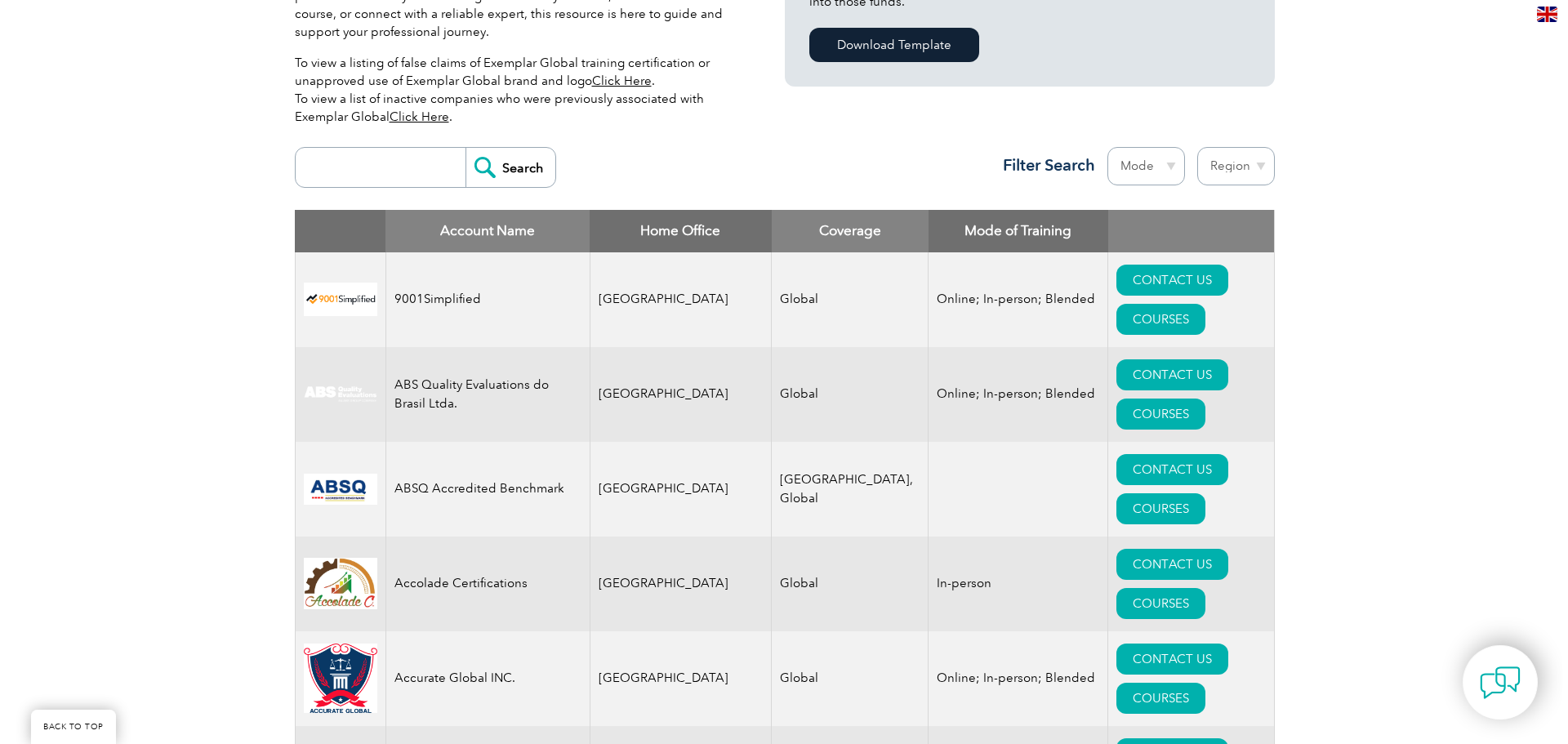
scroll to position [490, 0]
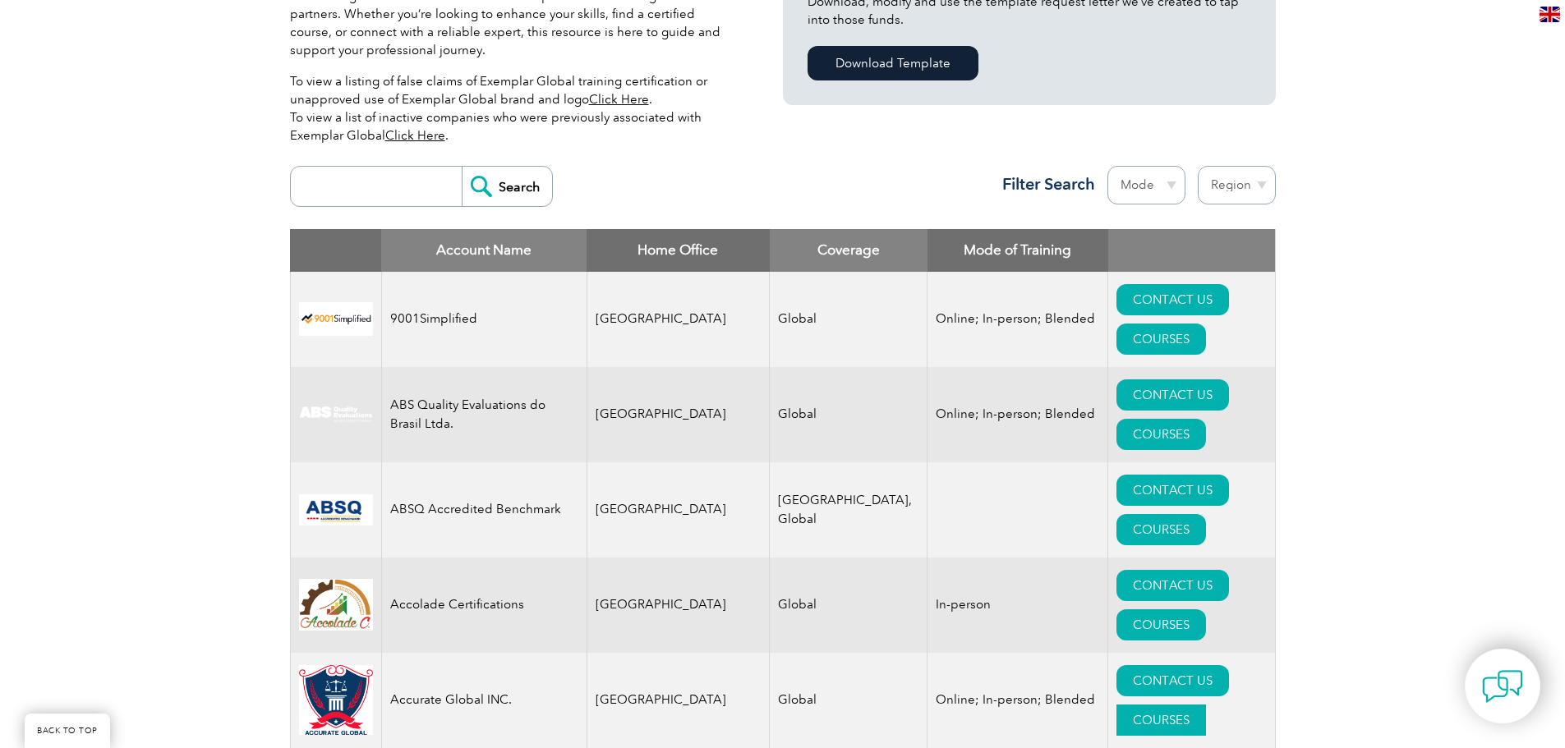
click at [1206, 705] on link "COURSES" at bounding box center [1161, 720] width 90 height 31
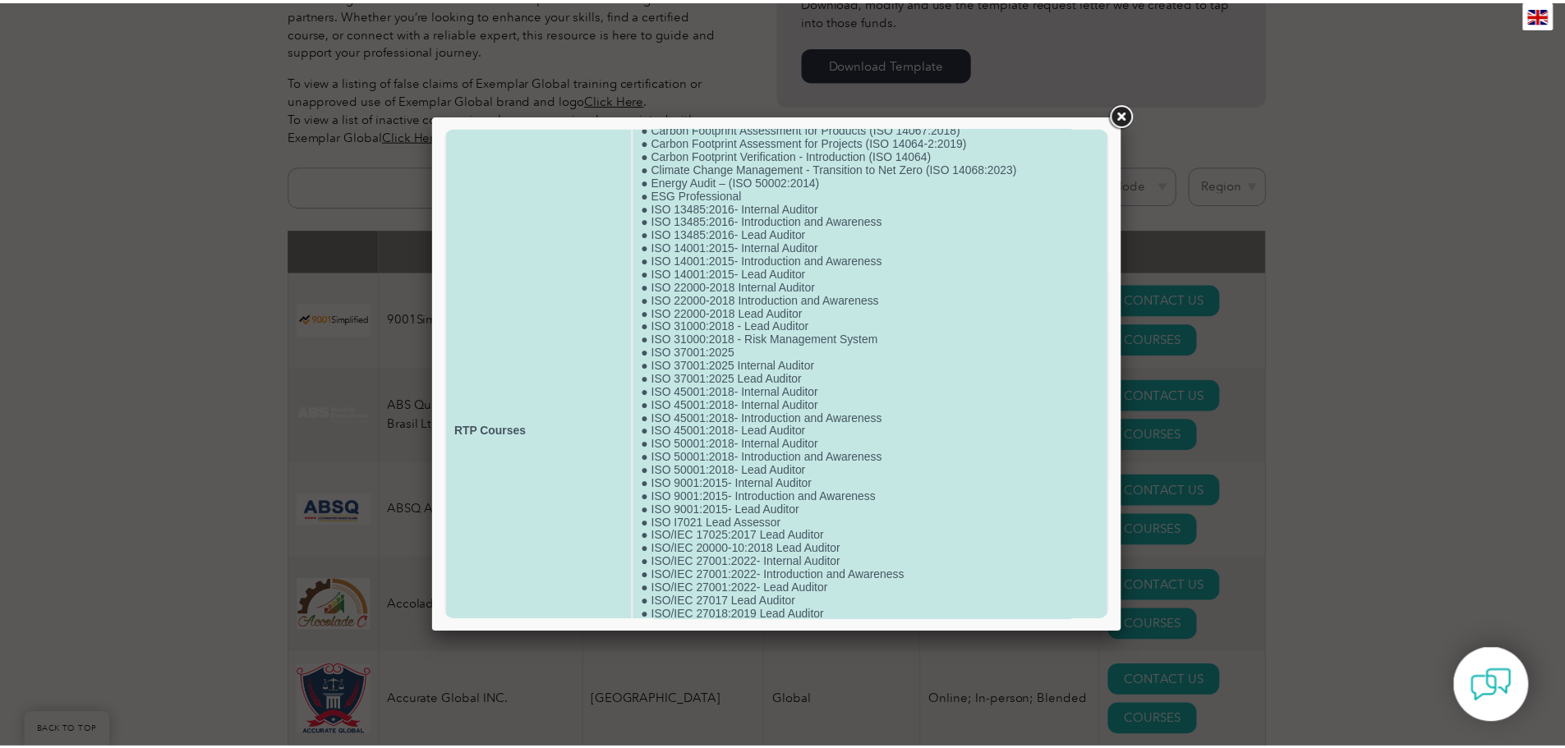
scroll to position [0, 0]
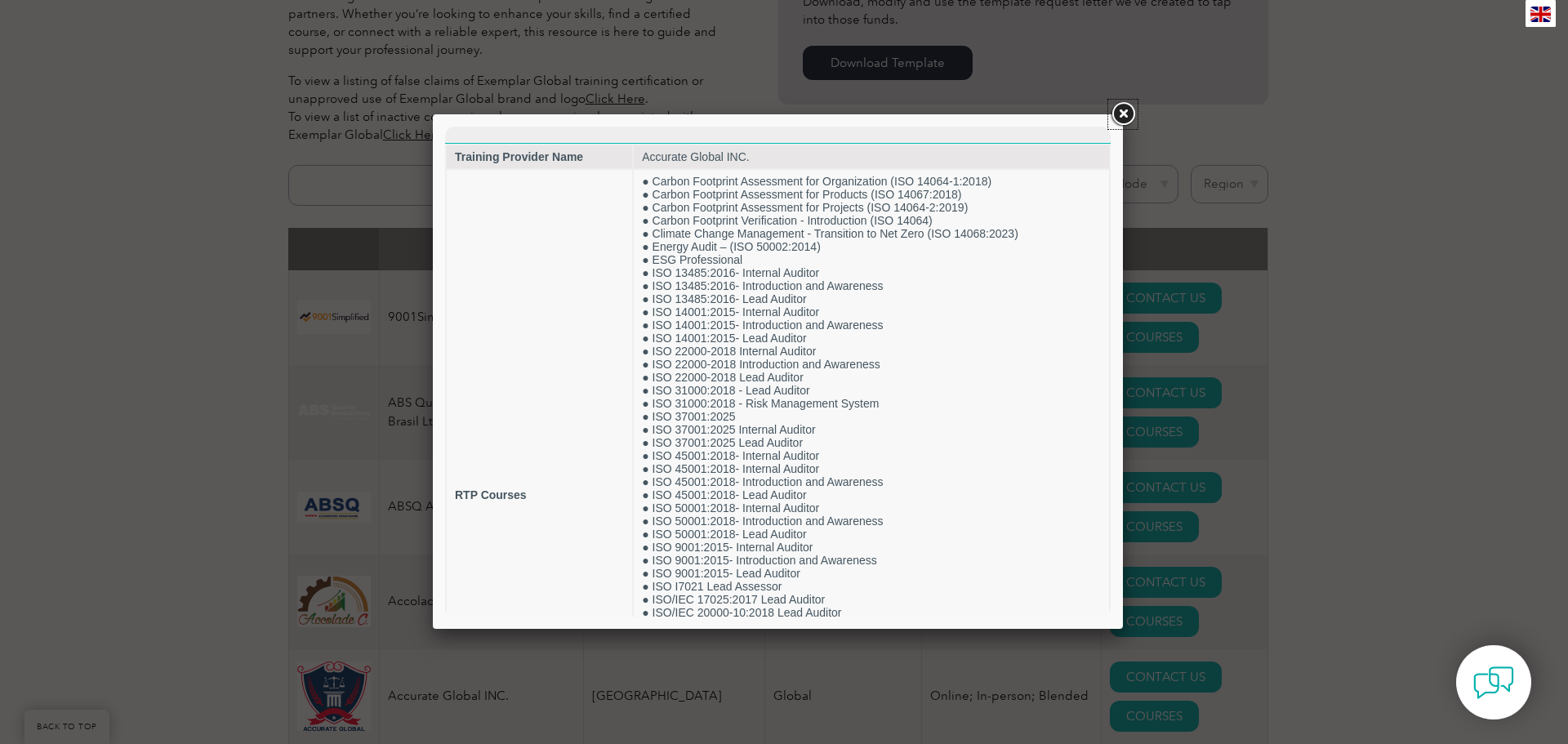
click at [1123, 109] on link at bounding box center [1124, 114] width 30 height 30
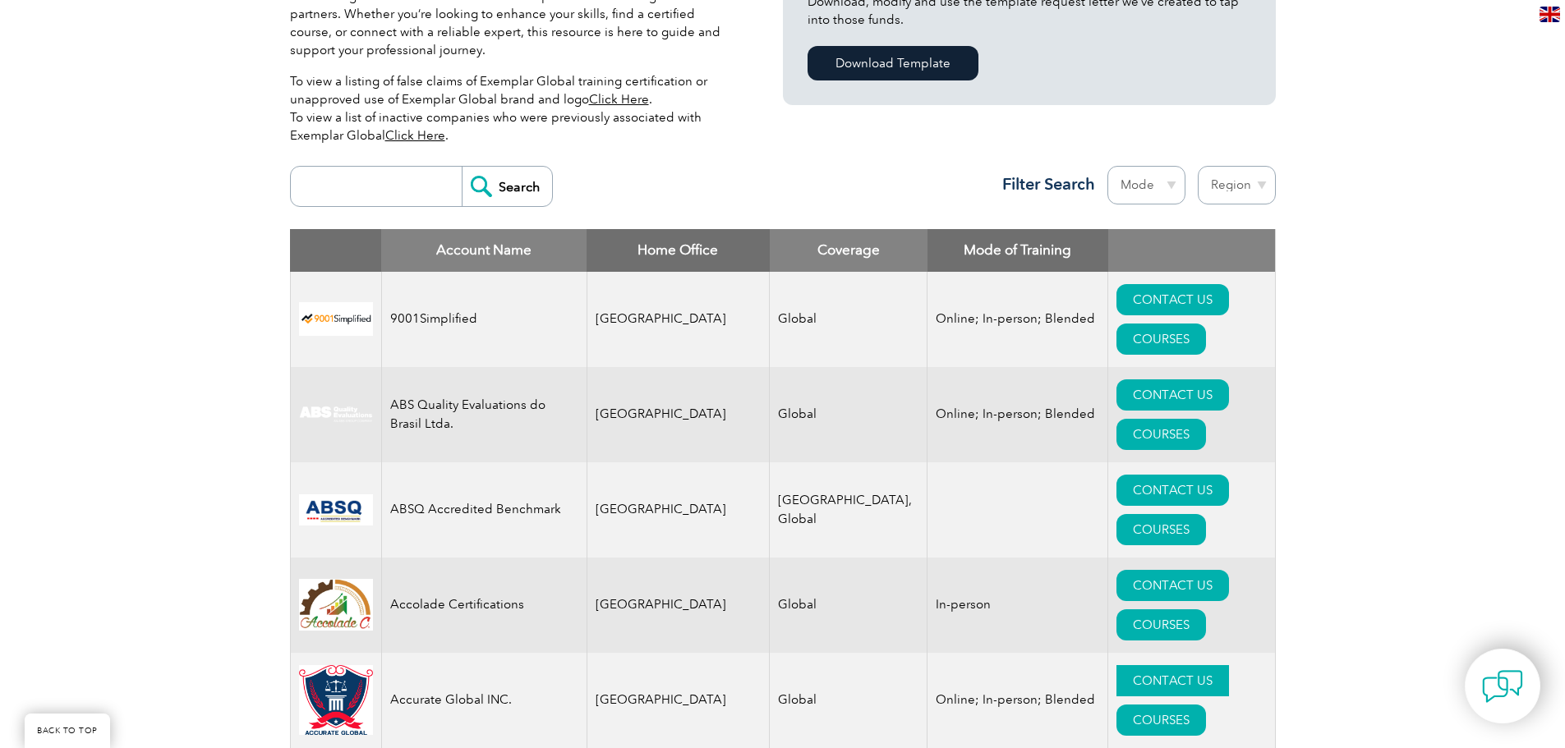
click at [1116, 665] on link "CONTACT US" at bounding box center [1172, 680] width 113 height 31
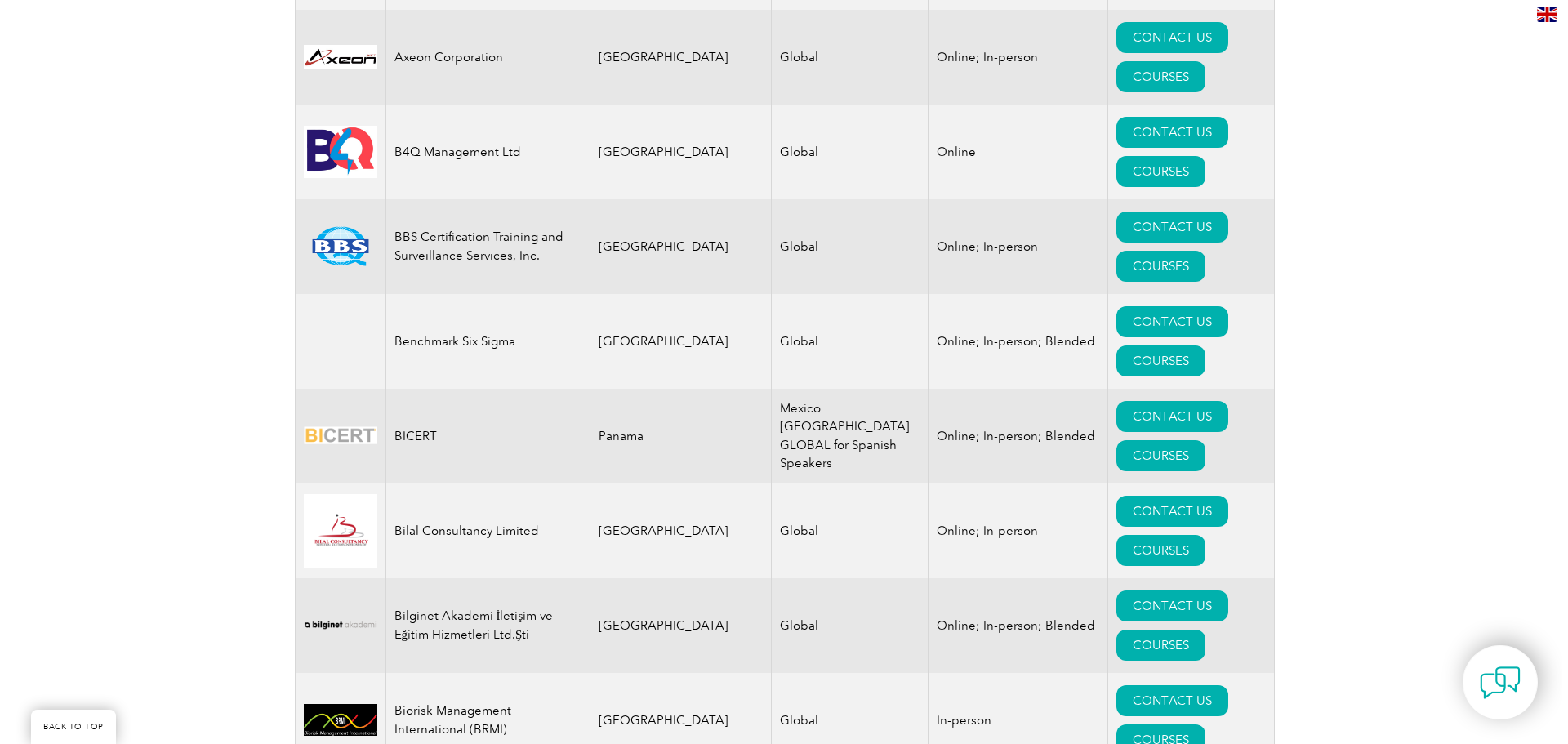
scroll to position [2778, 0]
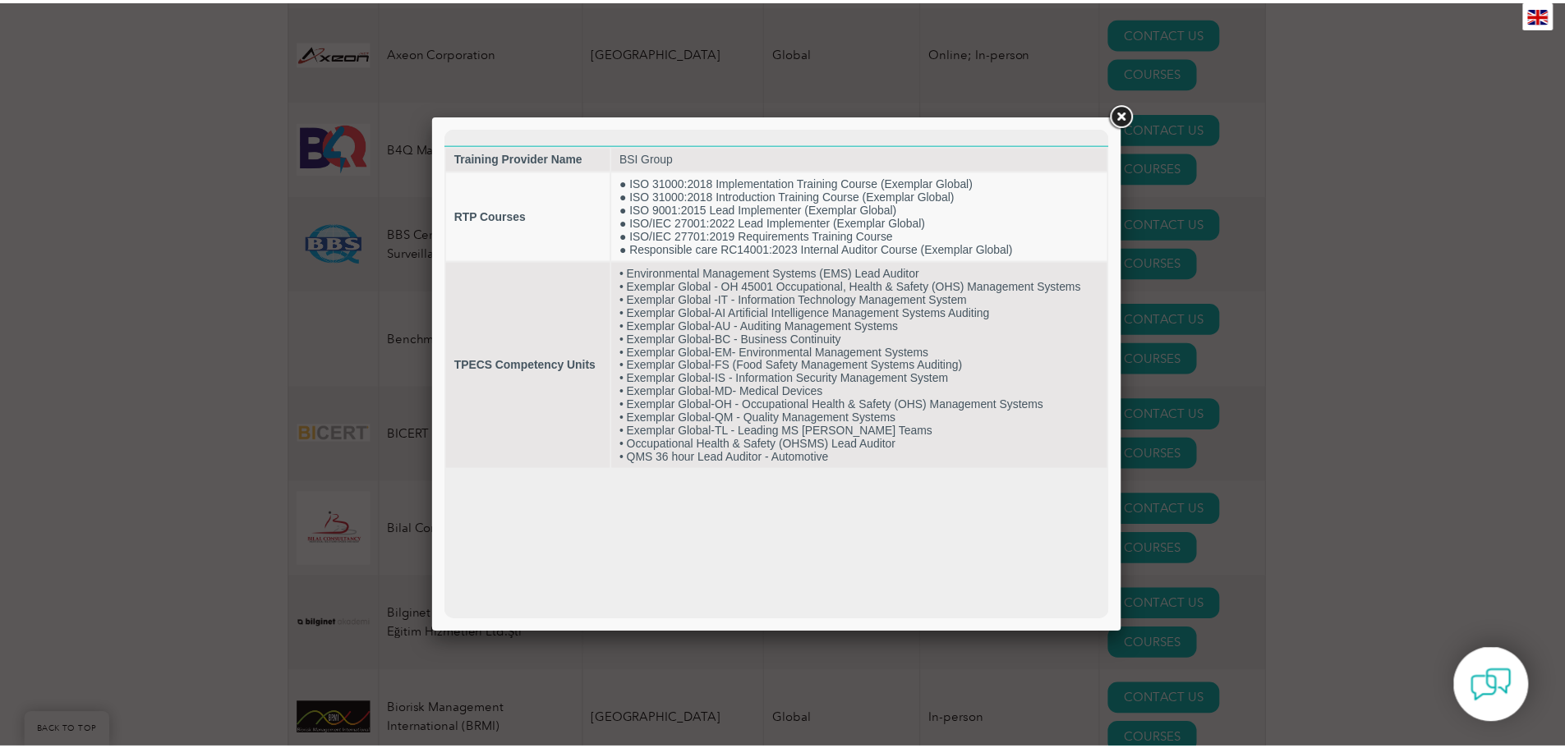
scroll to position [0, 0]
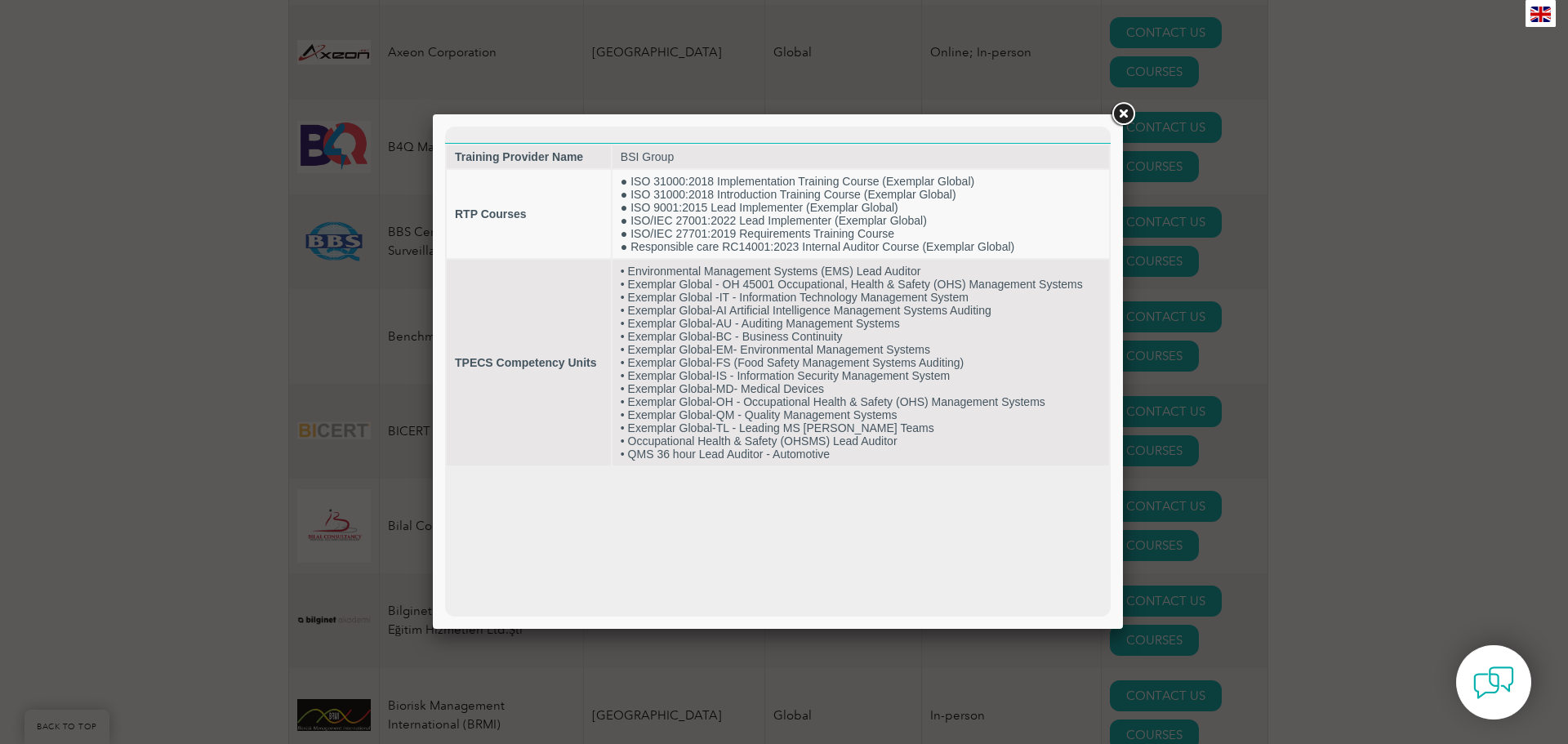
click at [1123, 119] on link at bounding box center [1124, 114] width 30 height 30
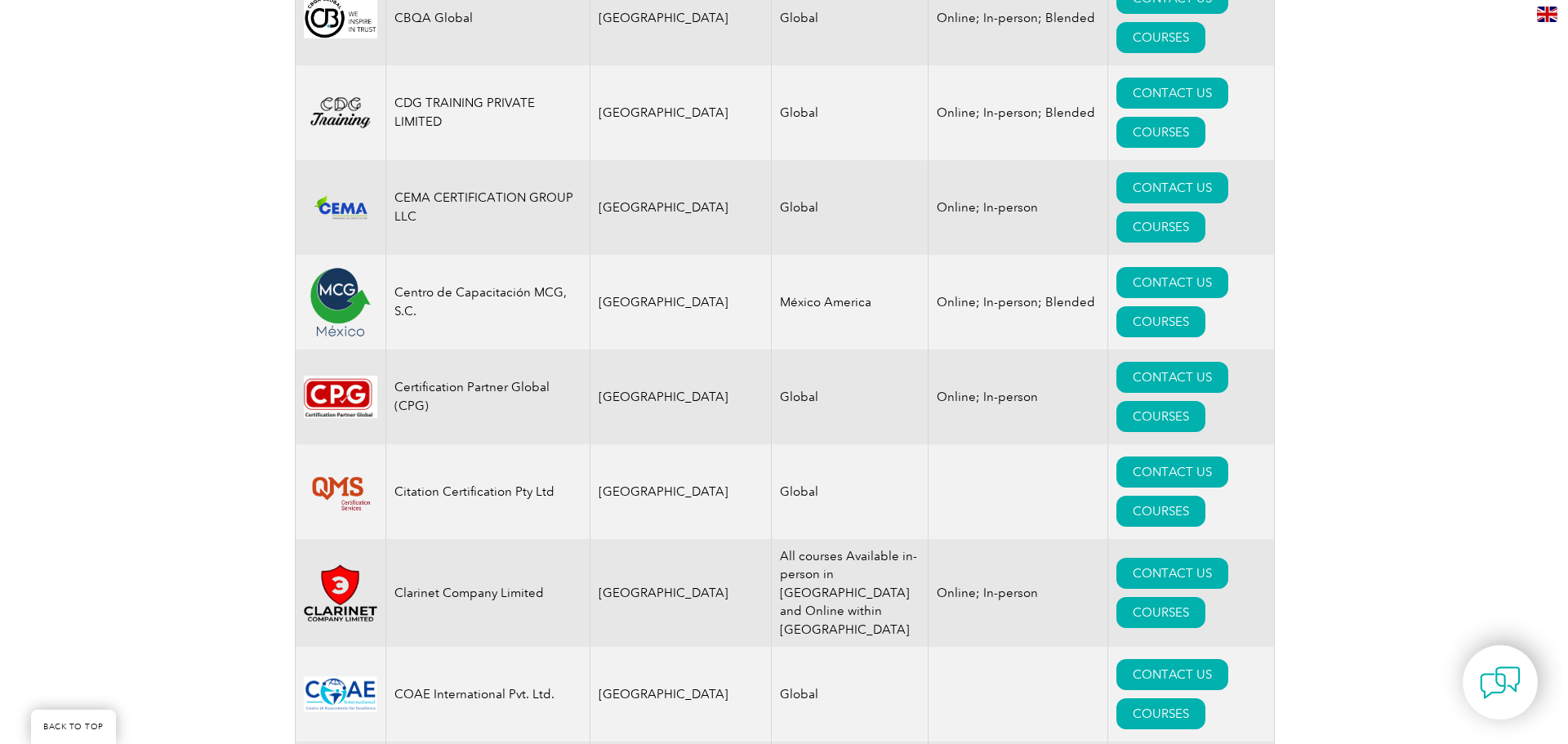
scroll to position [4782, 0]
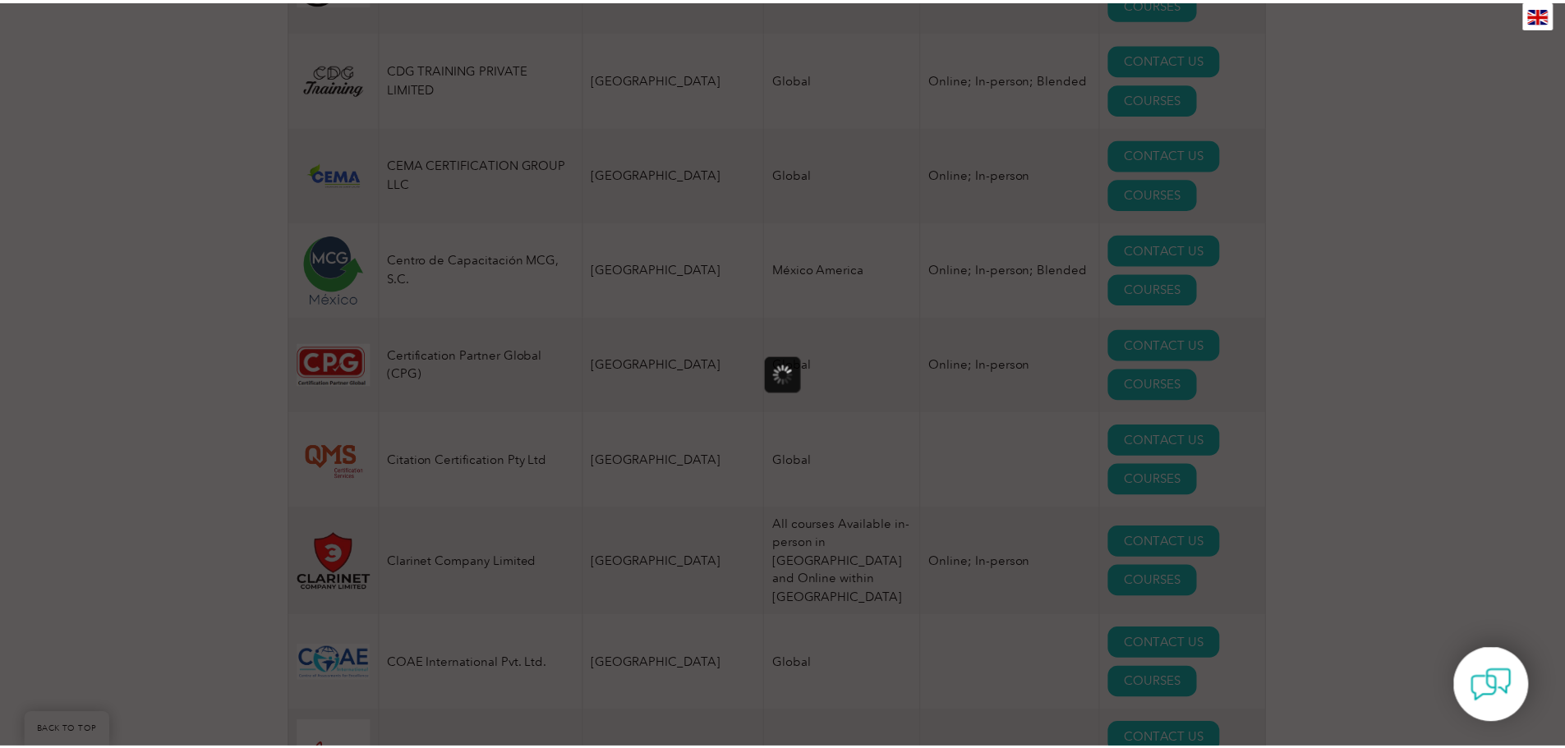
scroll to position [0, 0]
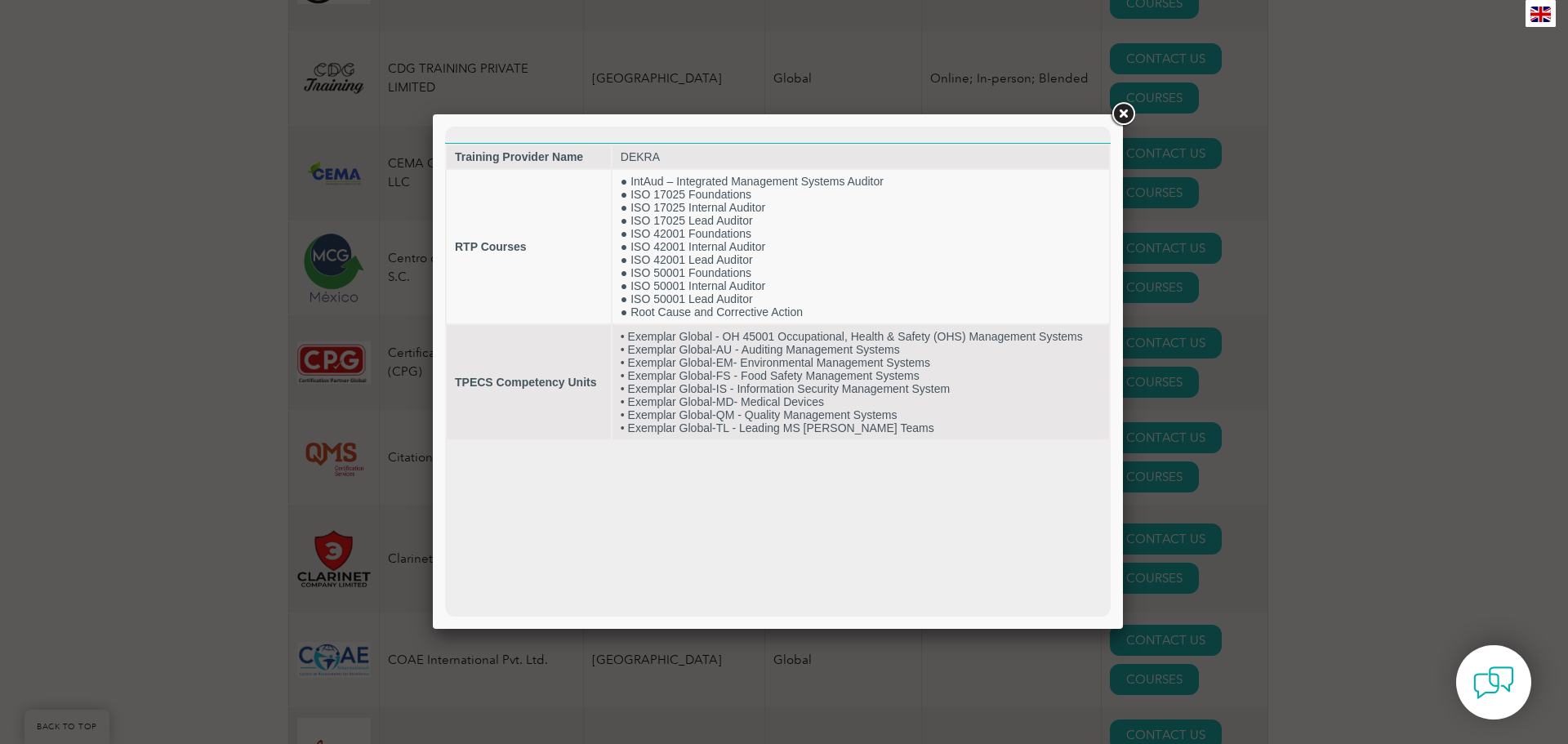
click at [1125, 102] on link at bounding box center [1124, 114] width 30 height 30
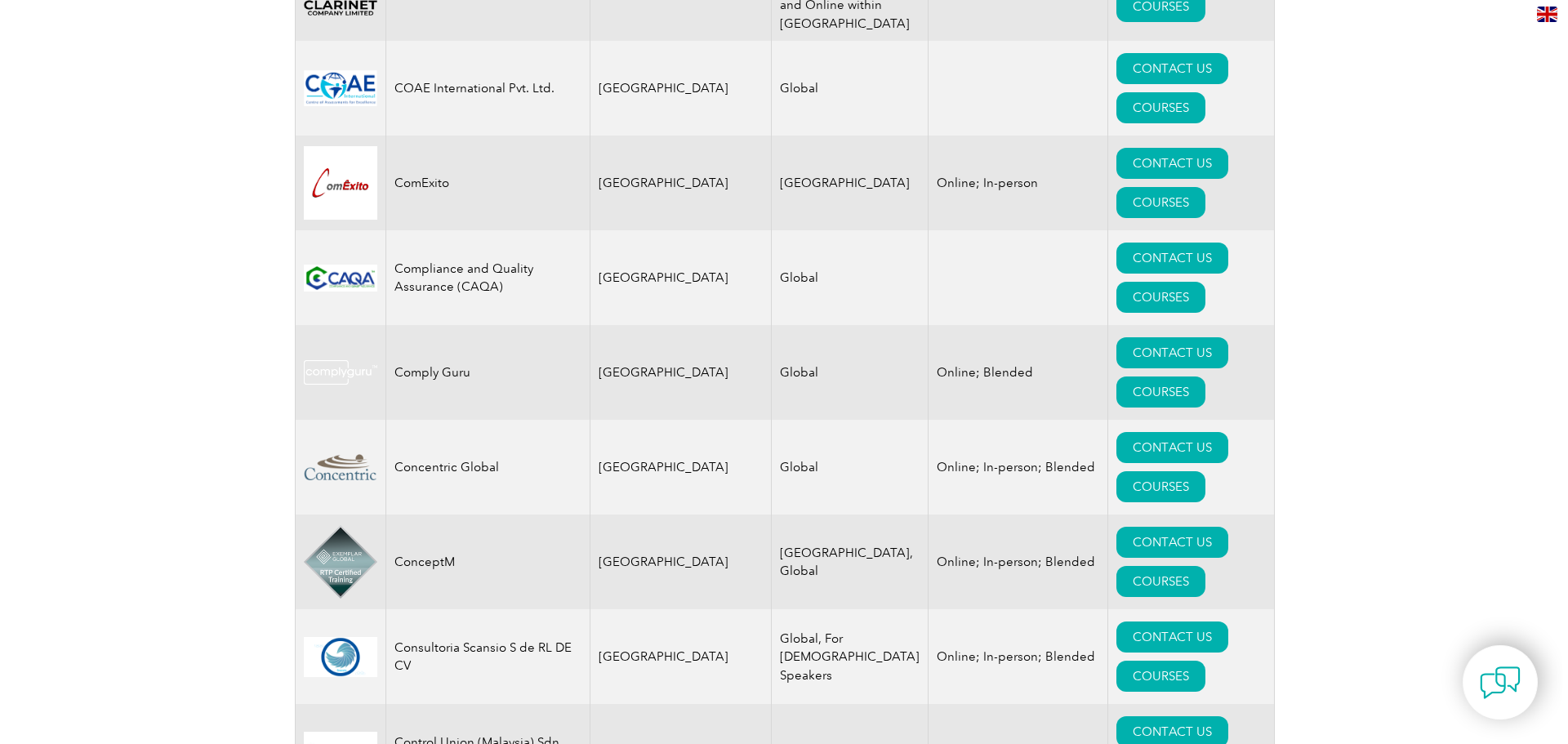
scroll to position [416, 0]
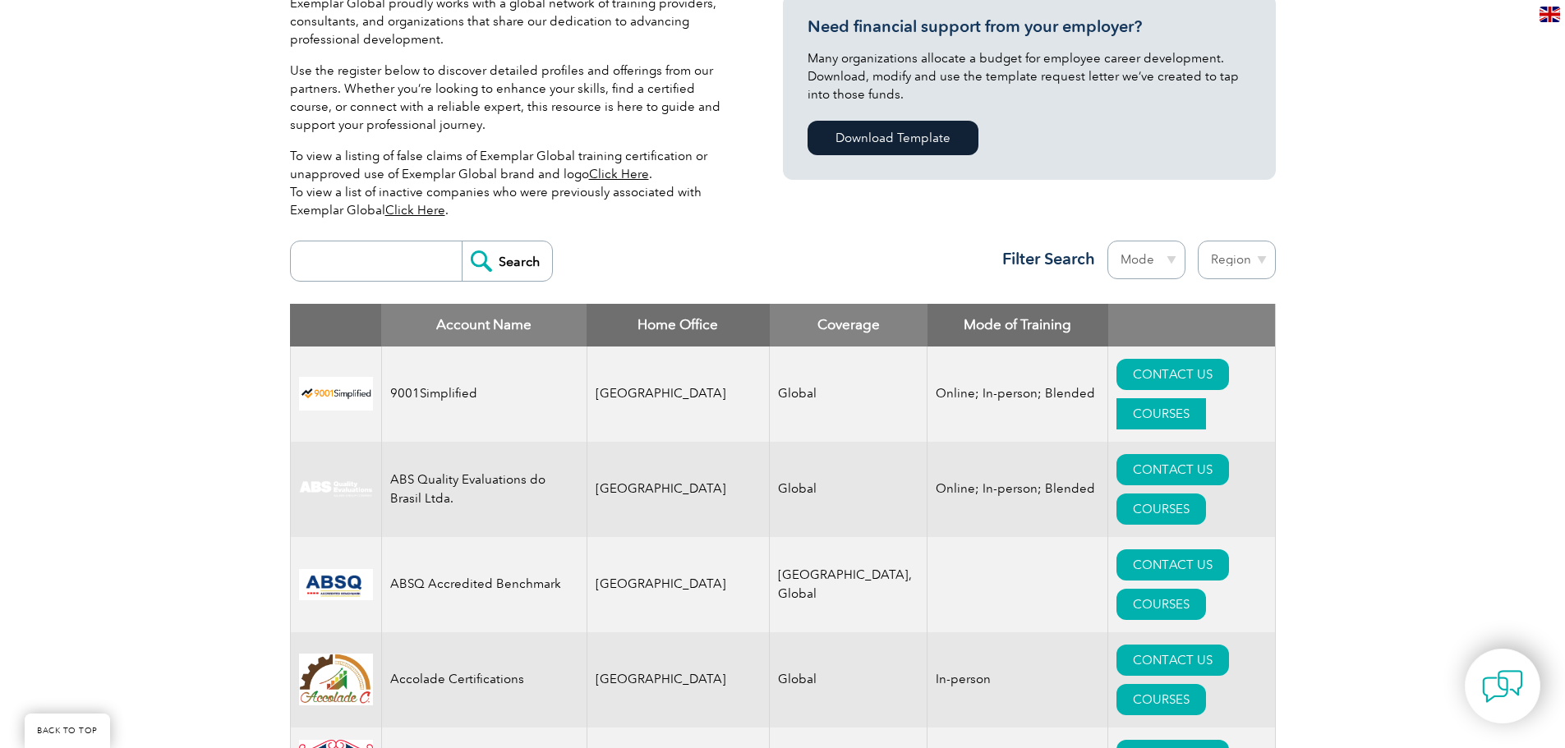
click at [1189, 398] on link "COURSES" at bounding box center [1161, 413] width 90 height 31
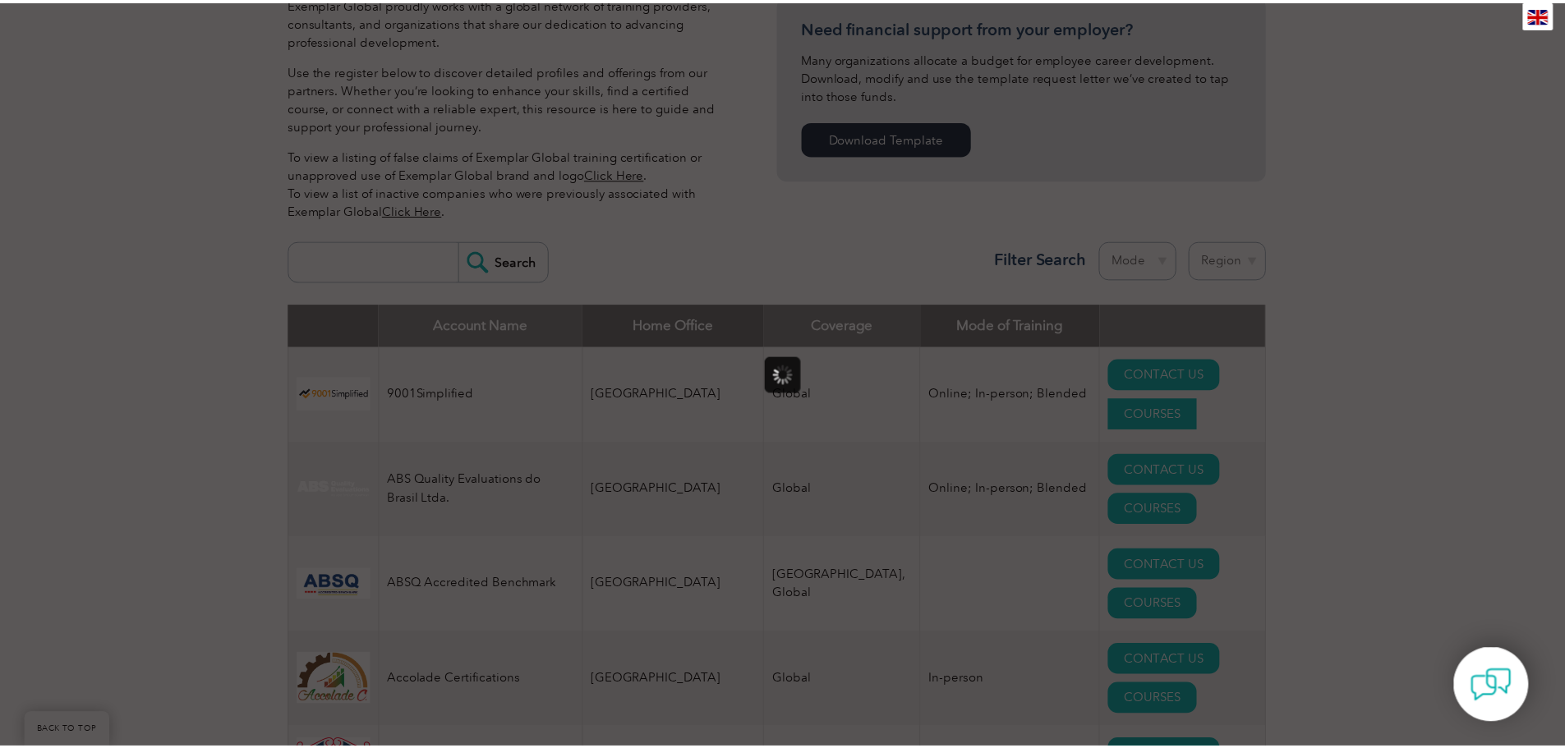
scroll to position [0, 0]
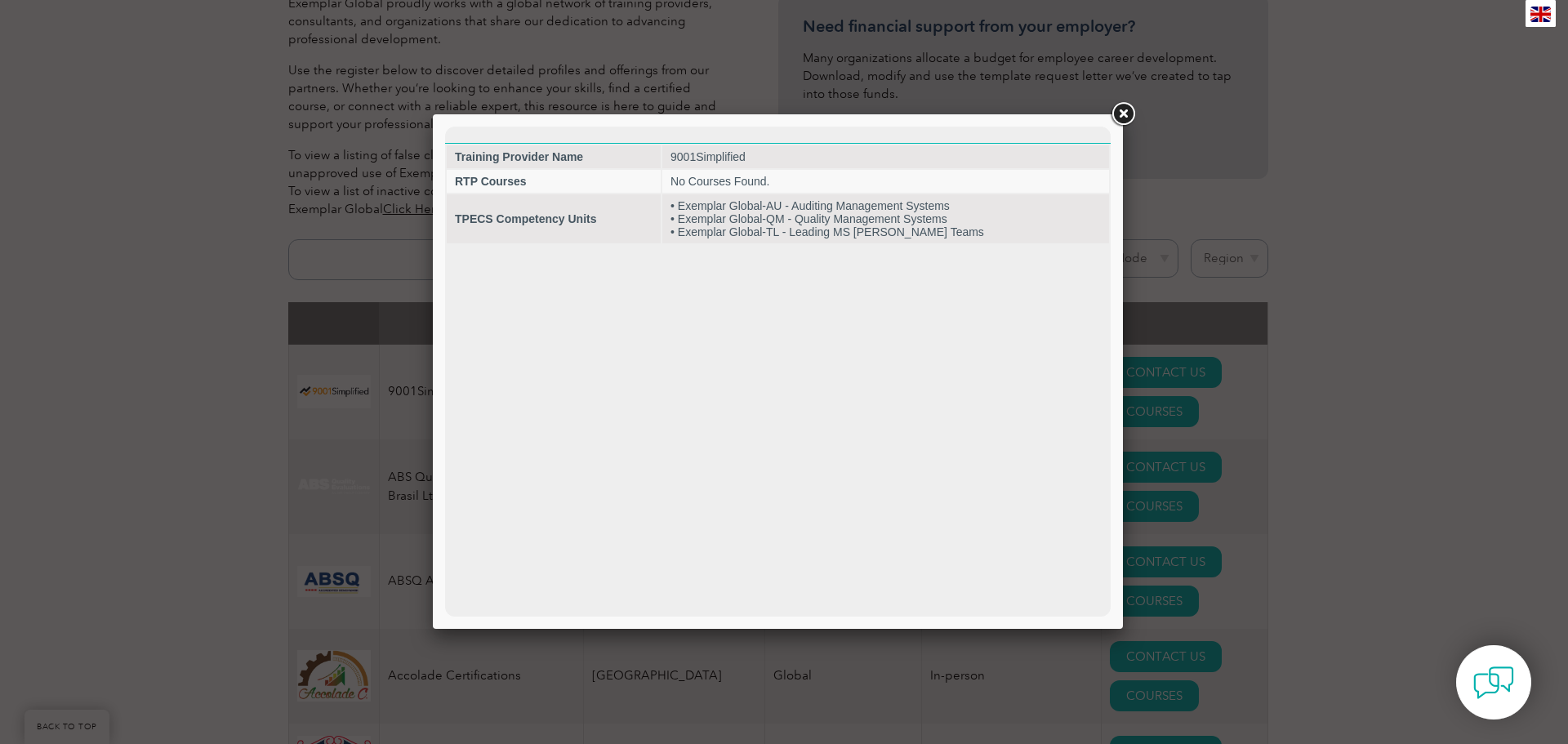
click at [1122, 108] on link at bounding box center [1124, 114] width 30 height 30
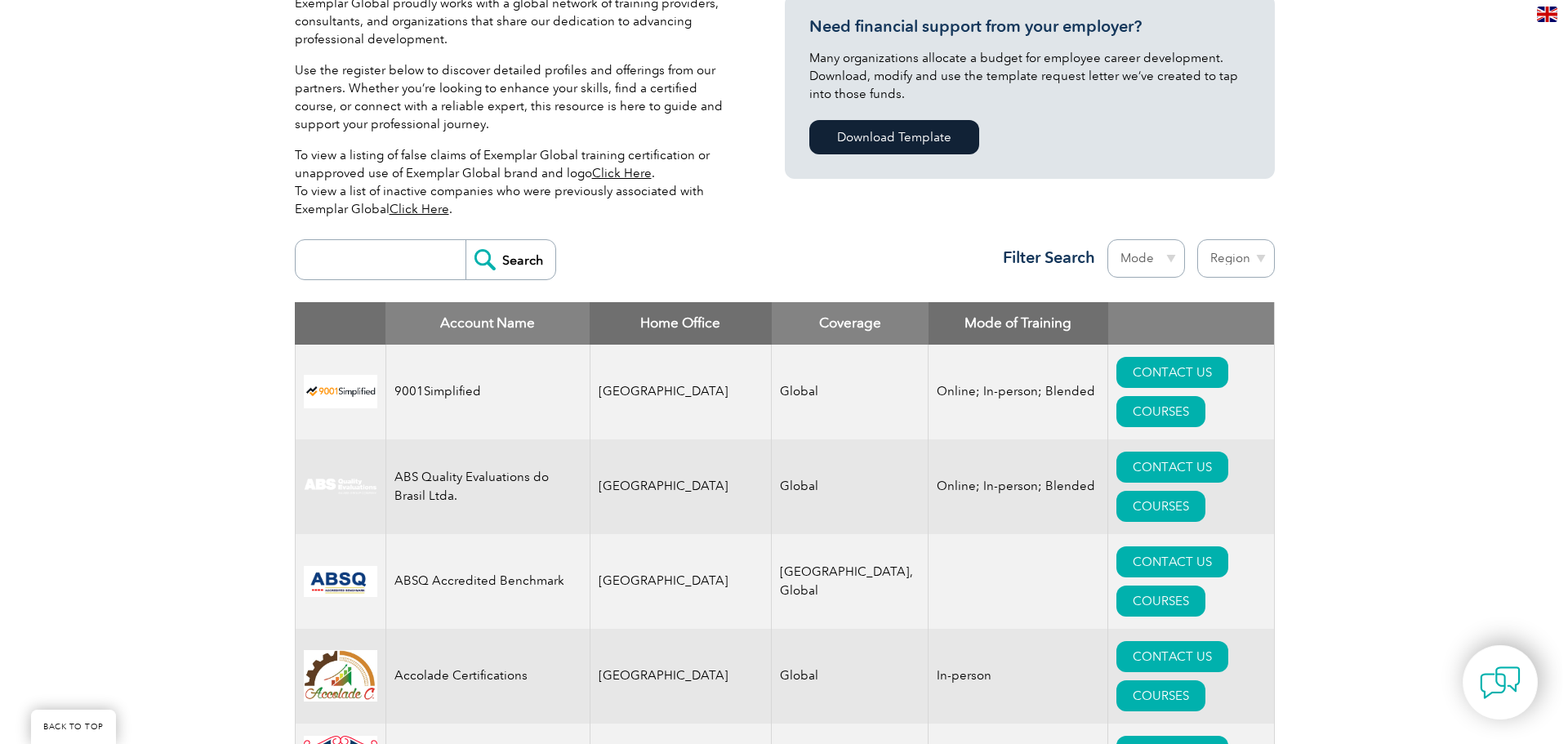
scroll to position [1448, 0]
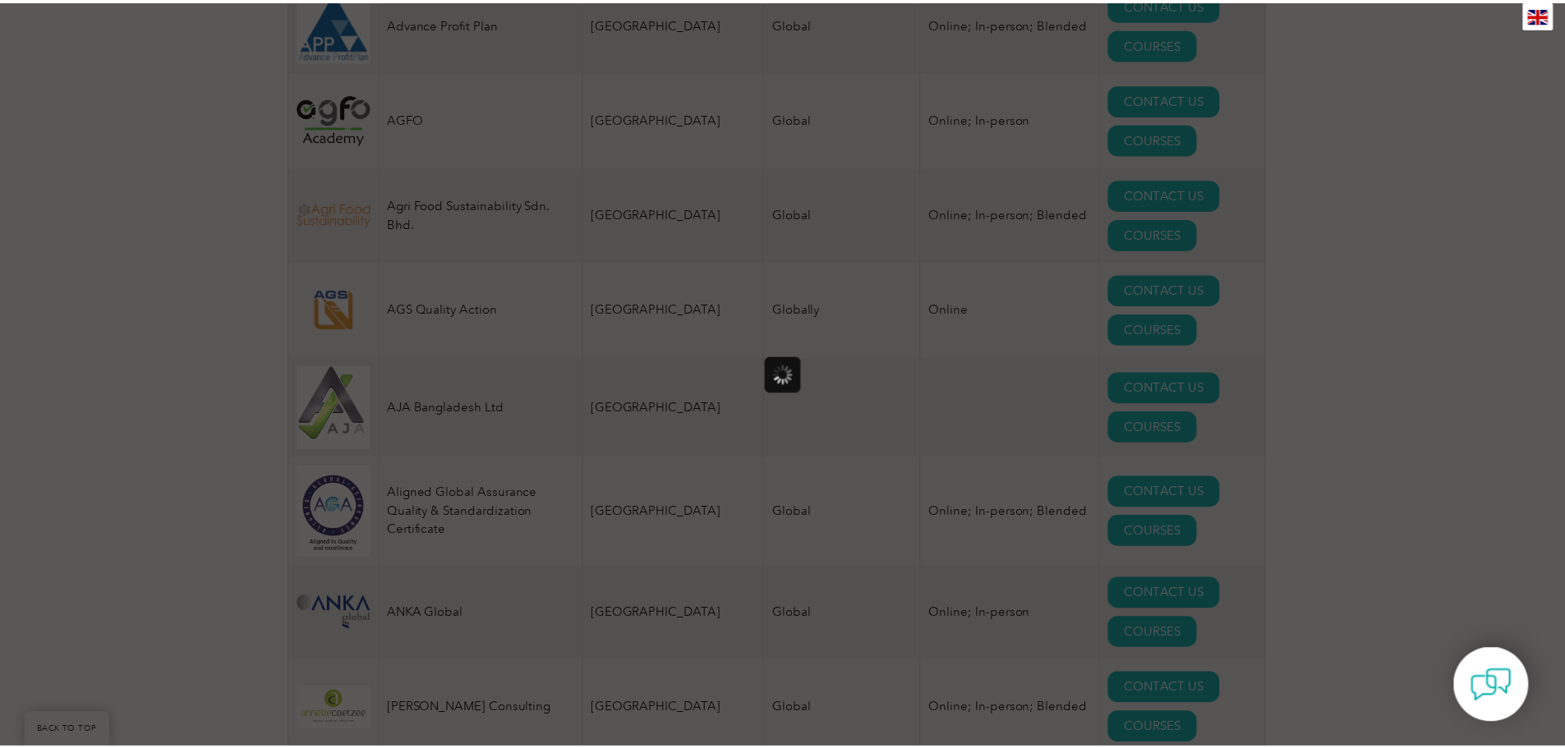
scroll to position [0, 0]
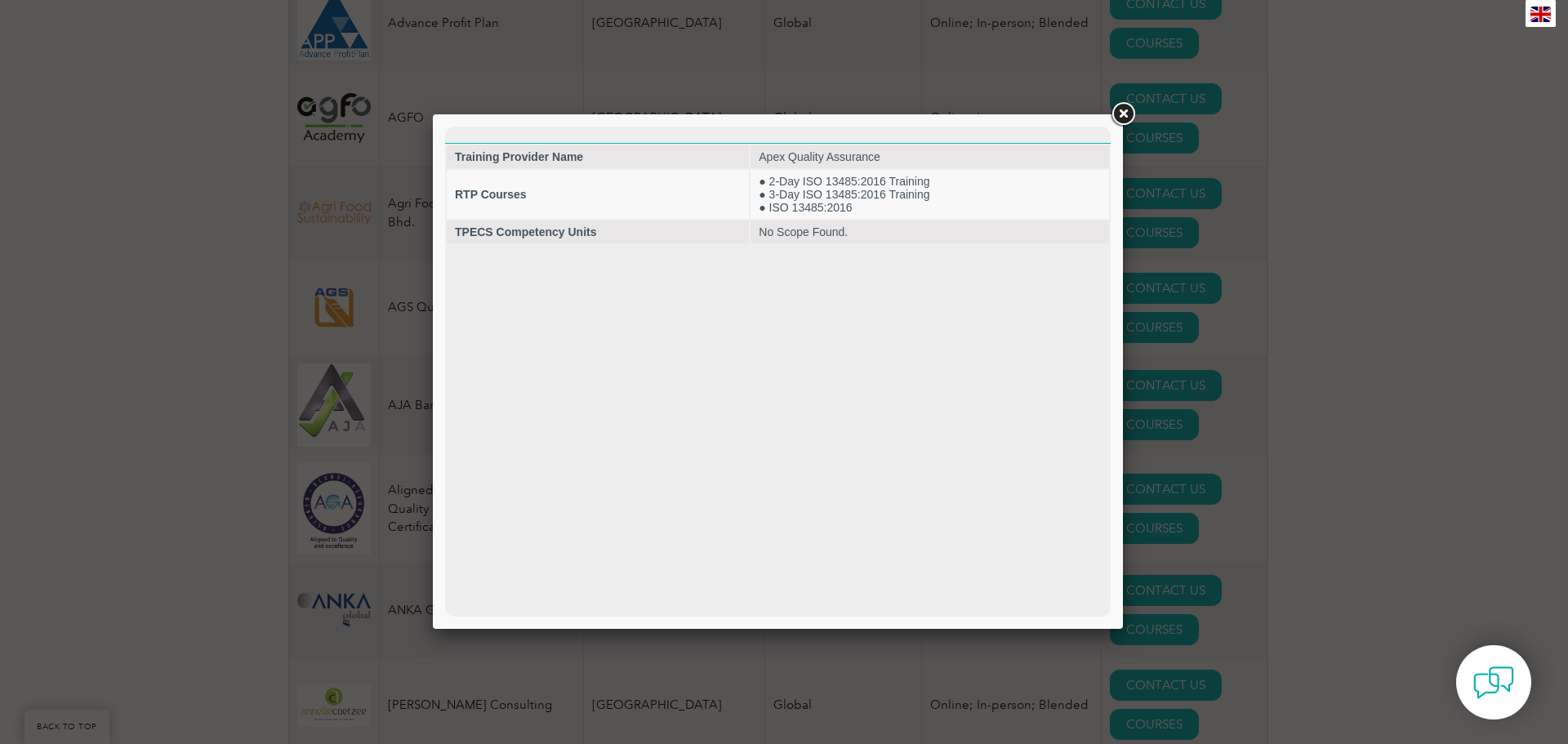
click at [1123, 111] on link at bounding box center [1124, 114] width 30 height 30
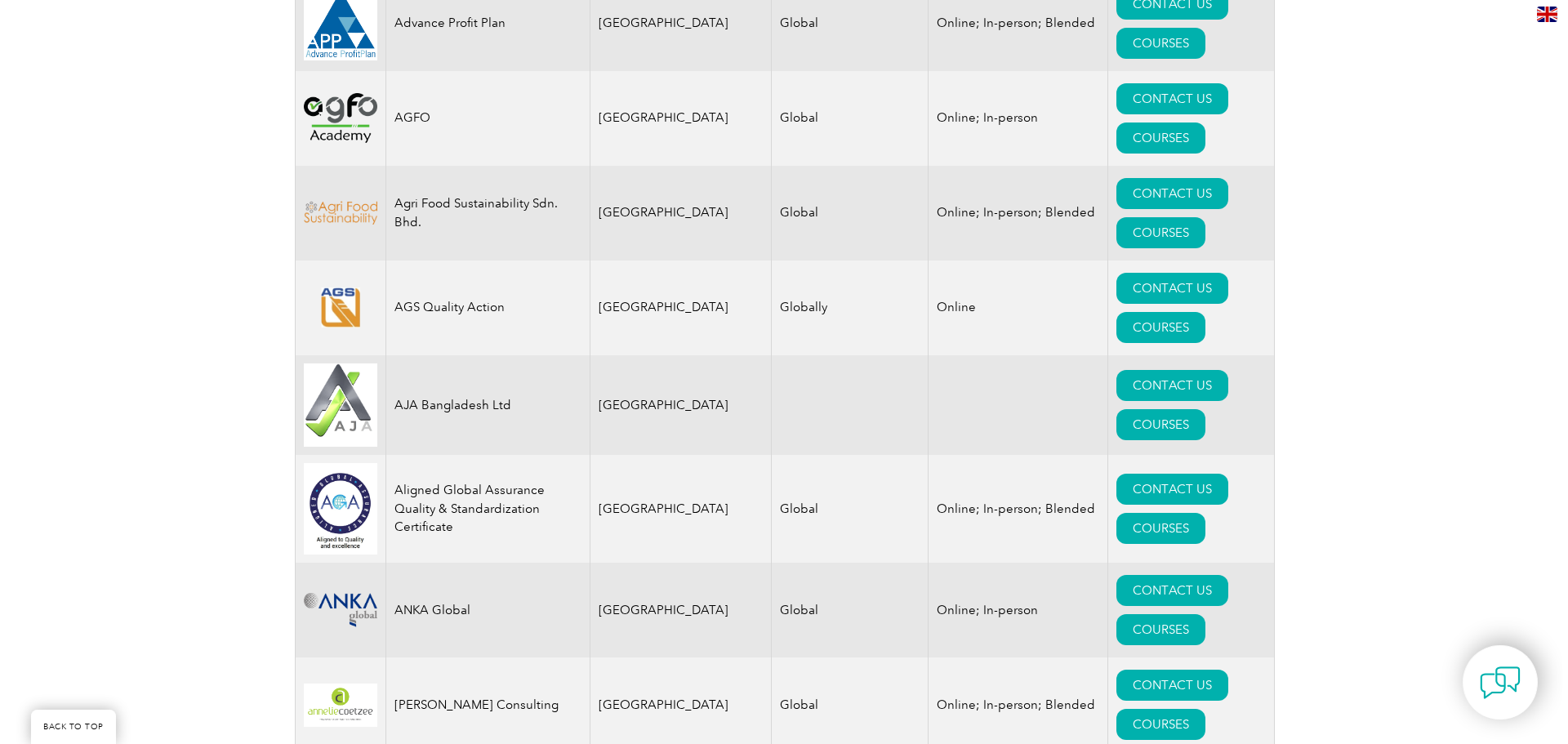
scroll to position [1870, 0]
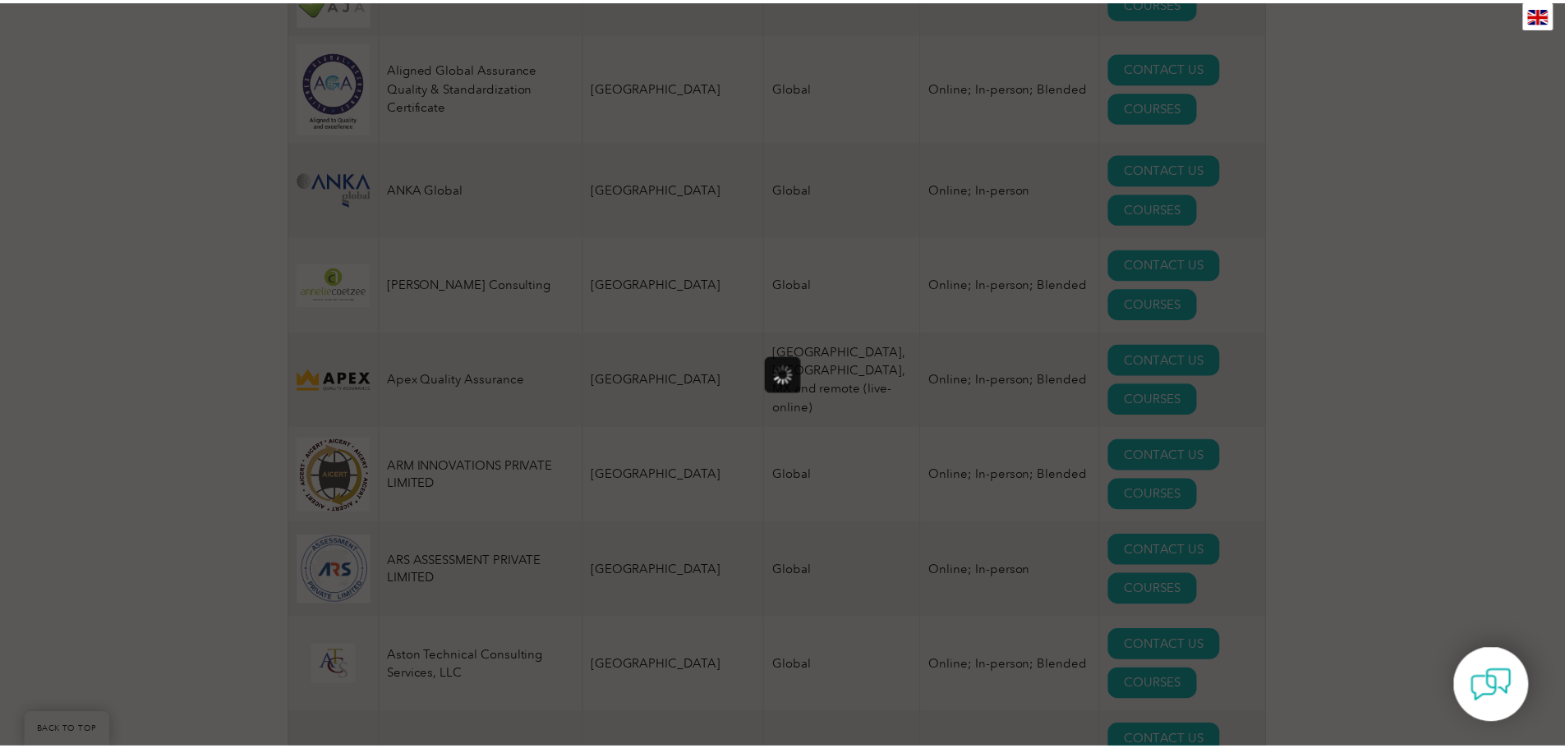
scroll to position [0, 0]
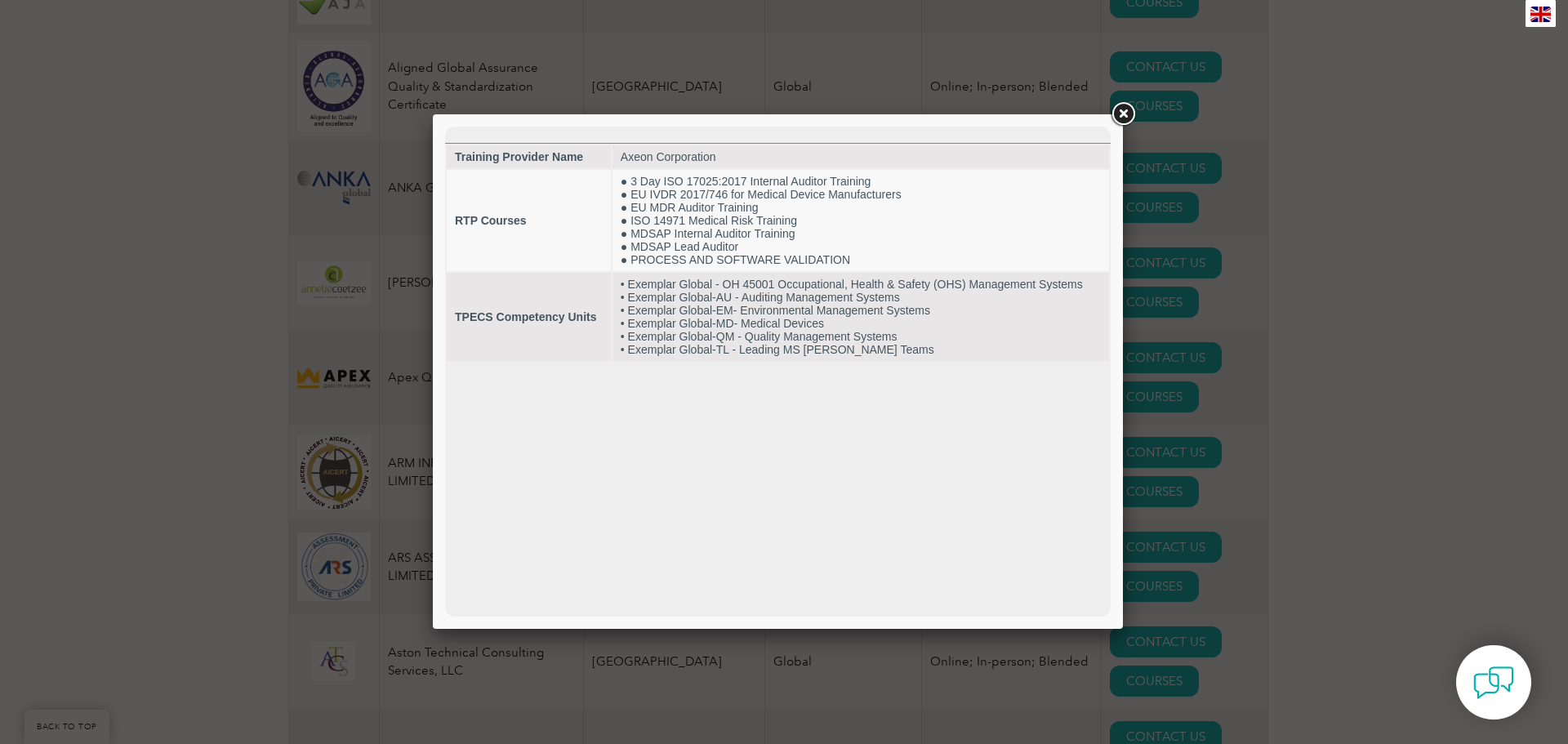
click at [1124, 114] on link at bounding box center [1124, 114] width 30 height 30
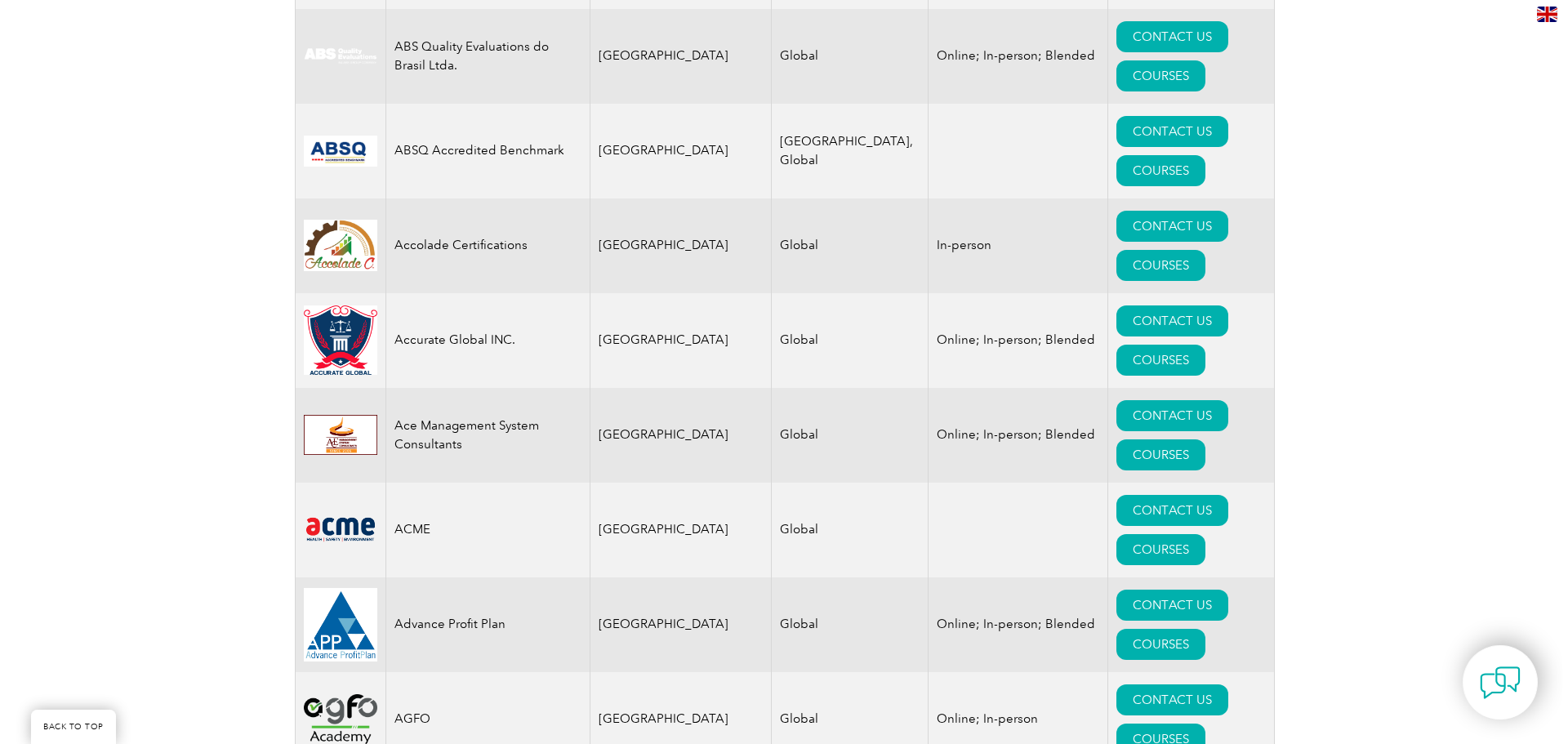
scroll to position [645, 0]
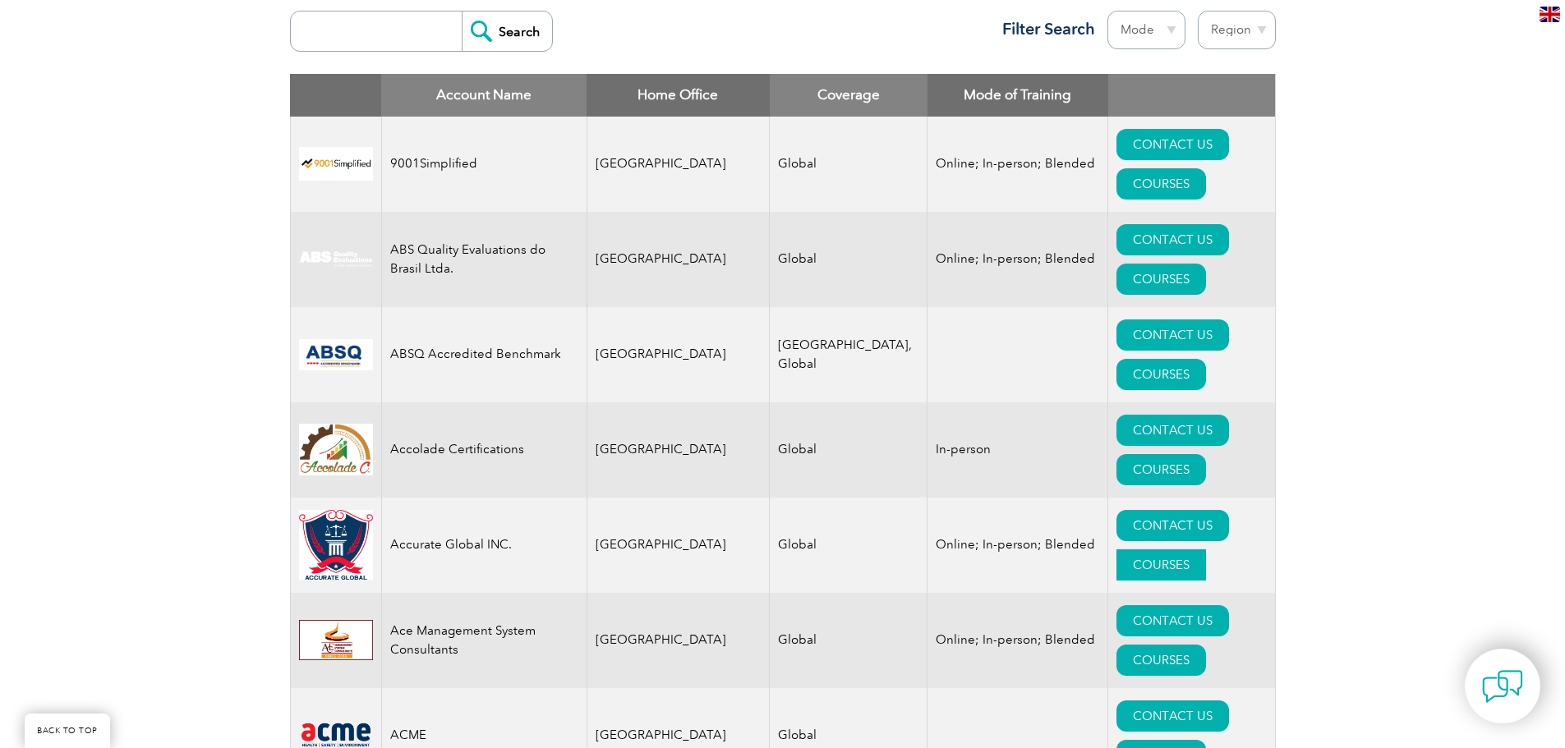
click at [1186, 550] on link "COURSES" at bounding box center [1161, 565] width 90 height 31
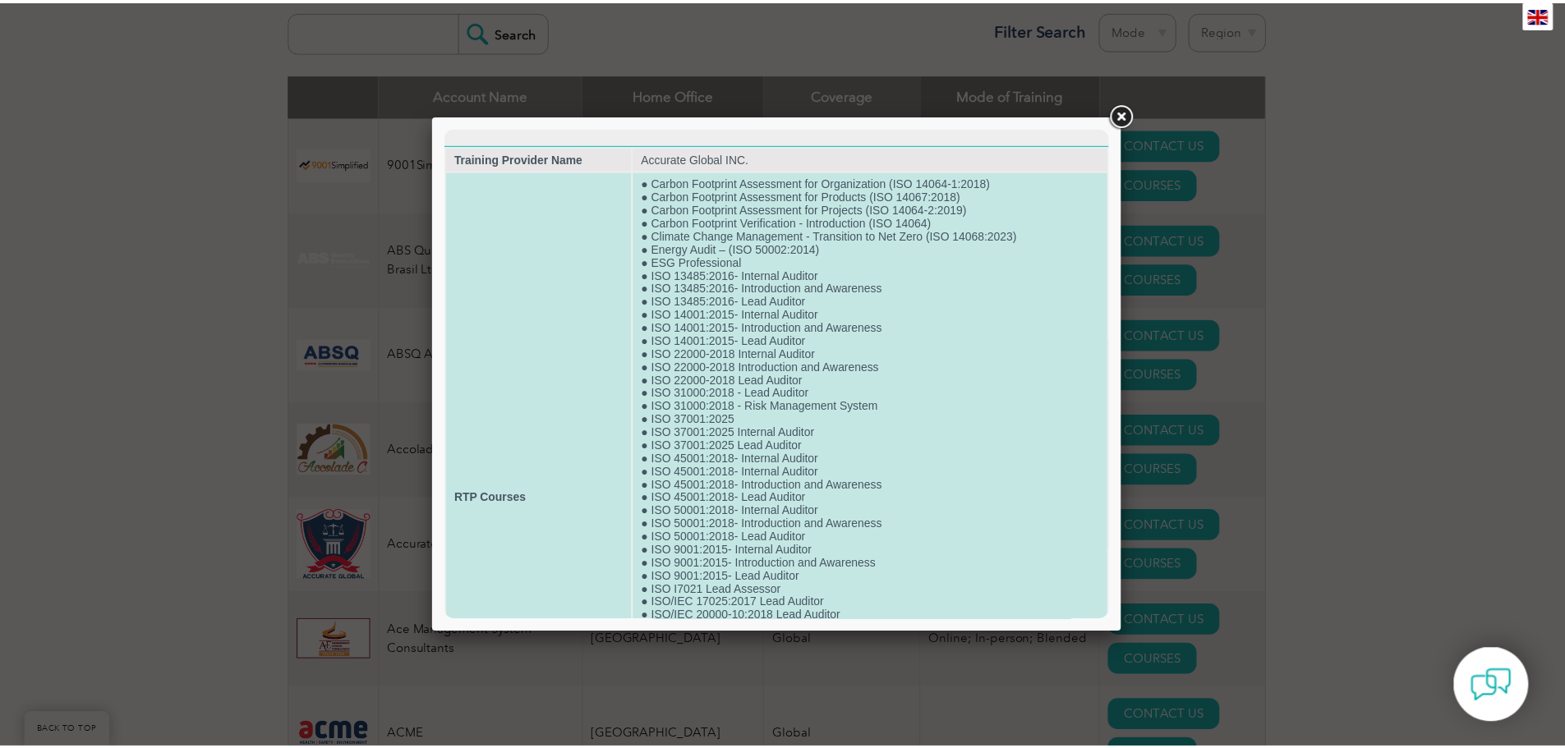
scroll to position [231, 0]
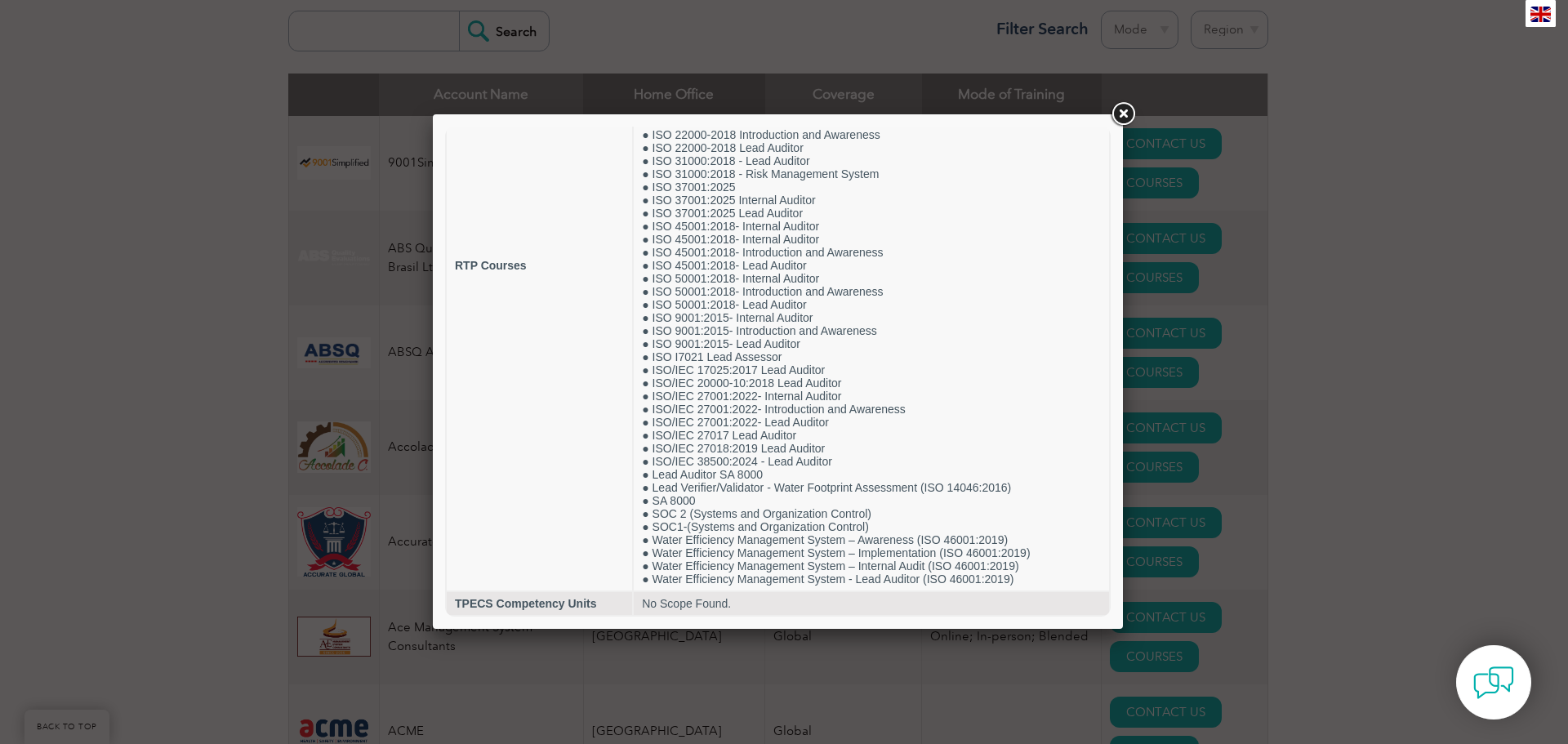
click at [1117, 112] on link at bounding box center [1124, 114] width 30 height 30
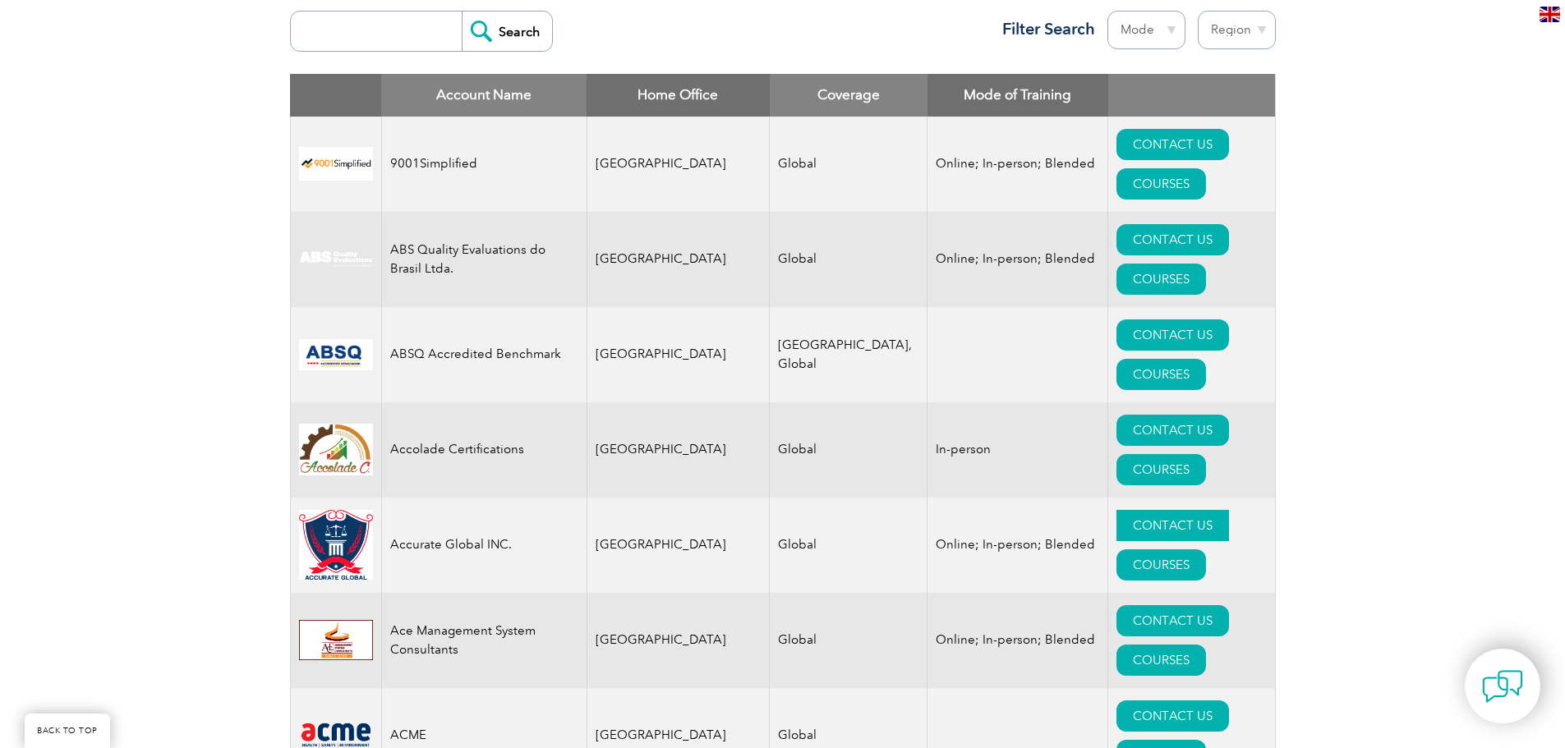
click at [1116, 510] on link "CONTACT US" at bounding box center [1172, 525] width 113 height 31
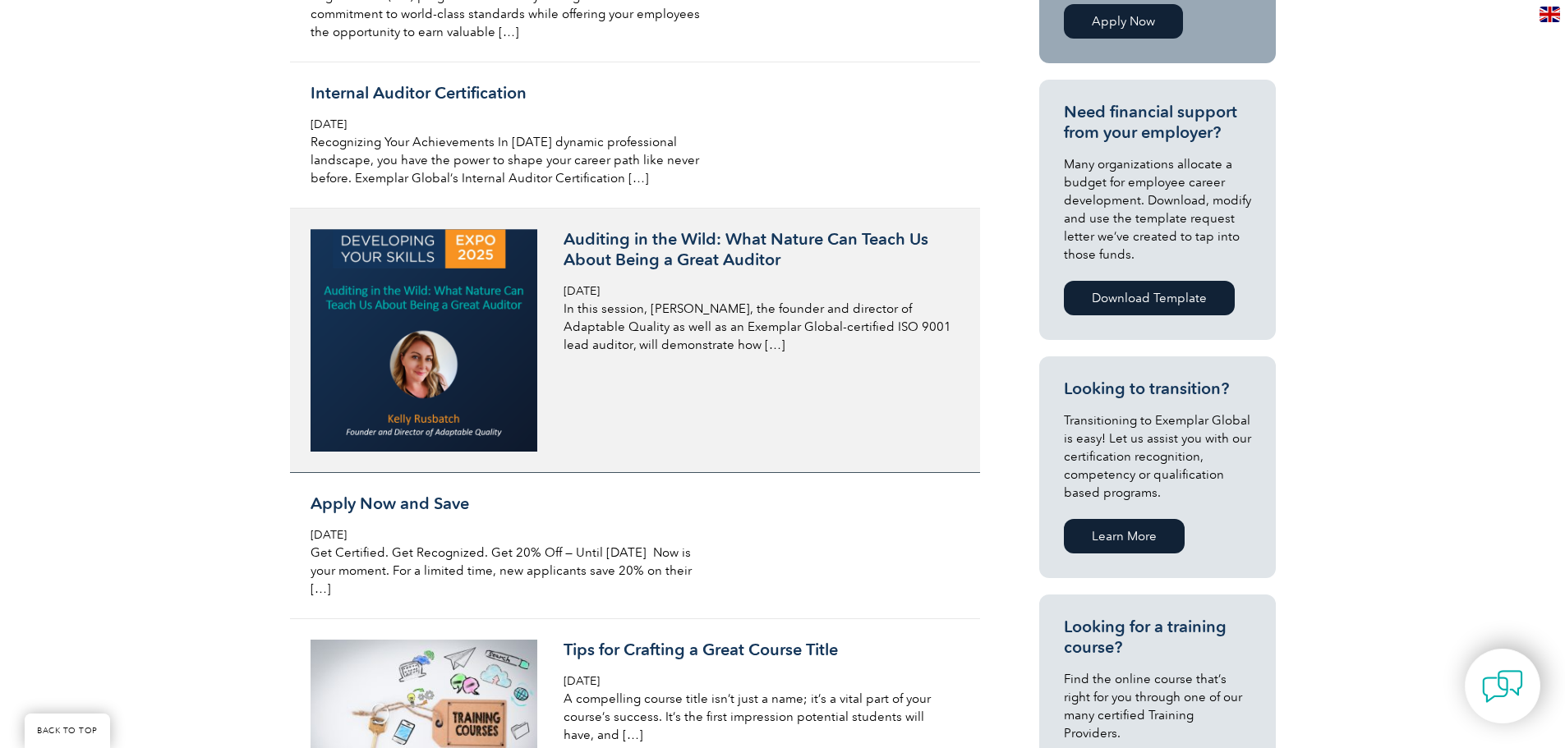
scroll to position [493, 0]
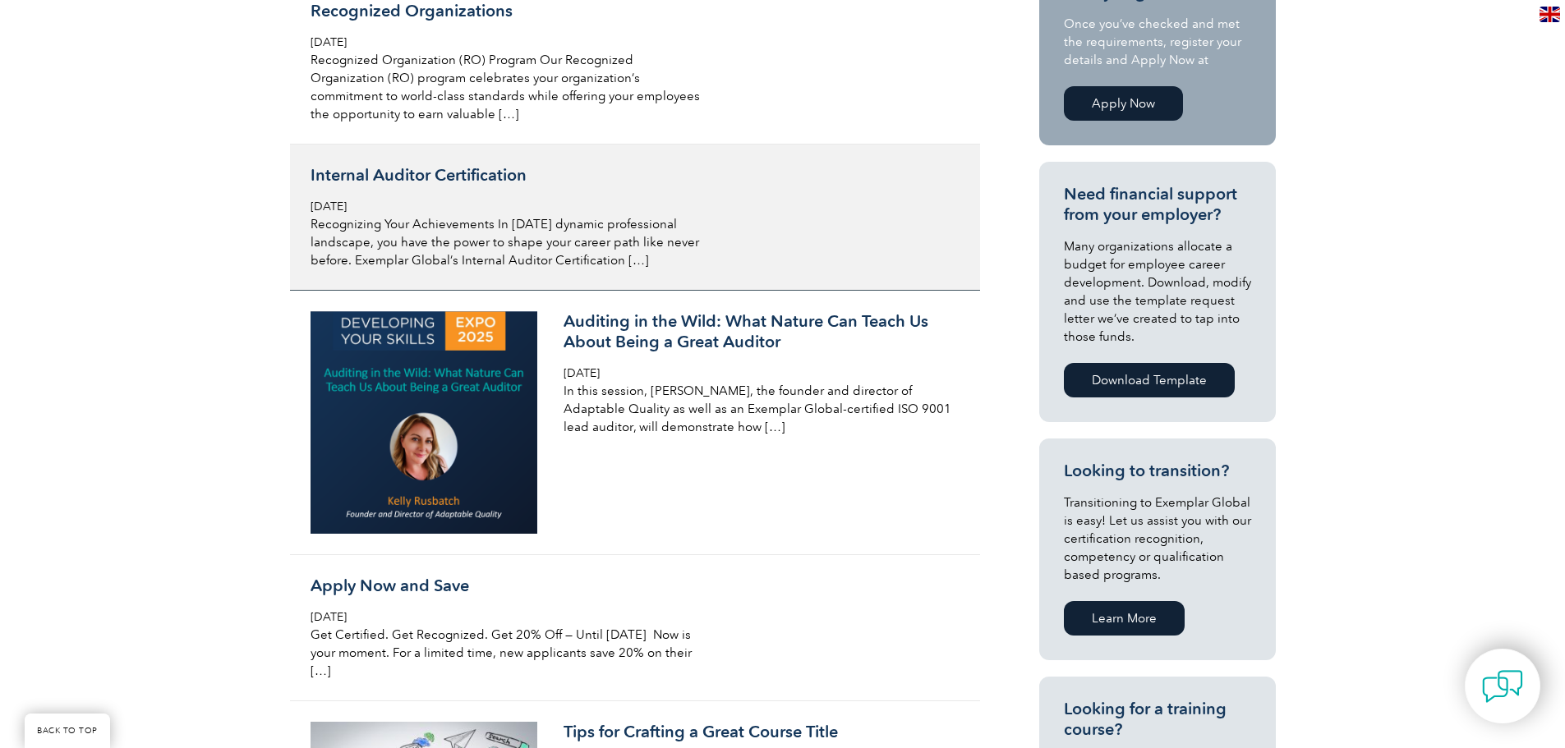
click at [475, 178] on h3 "Internal Auditor Certification" at bounding box center [504, 175] width 389 height 21
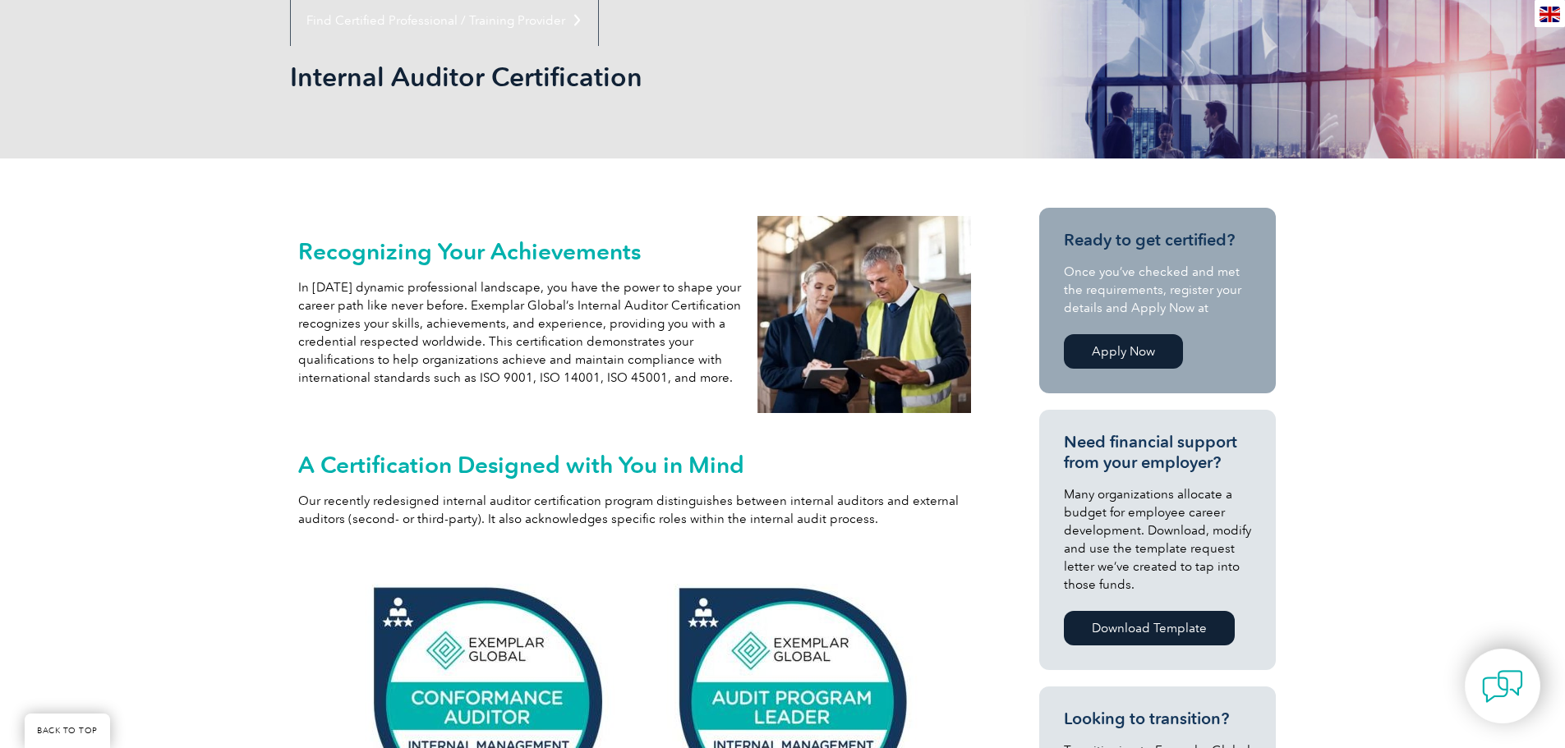
scroll to position [329, 0]
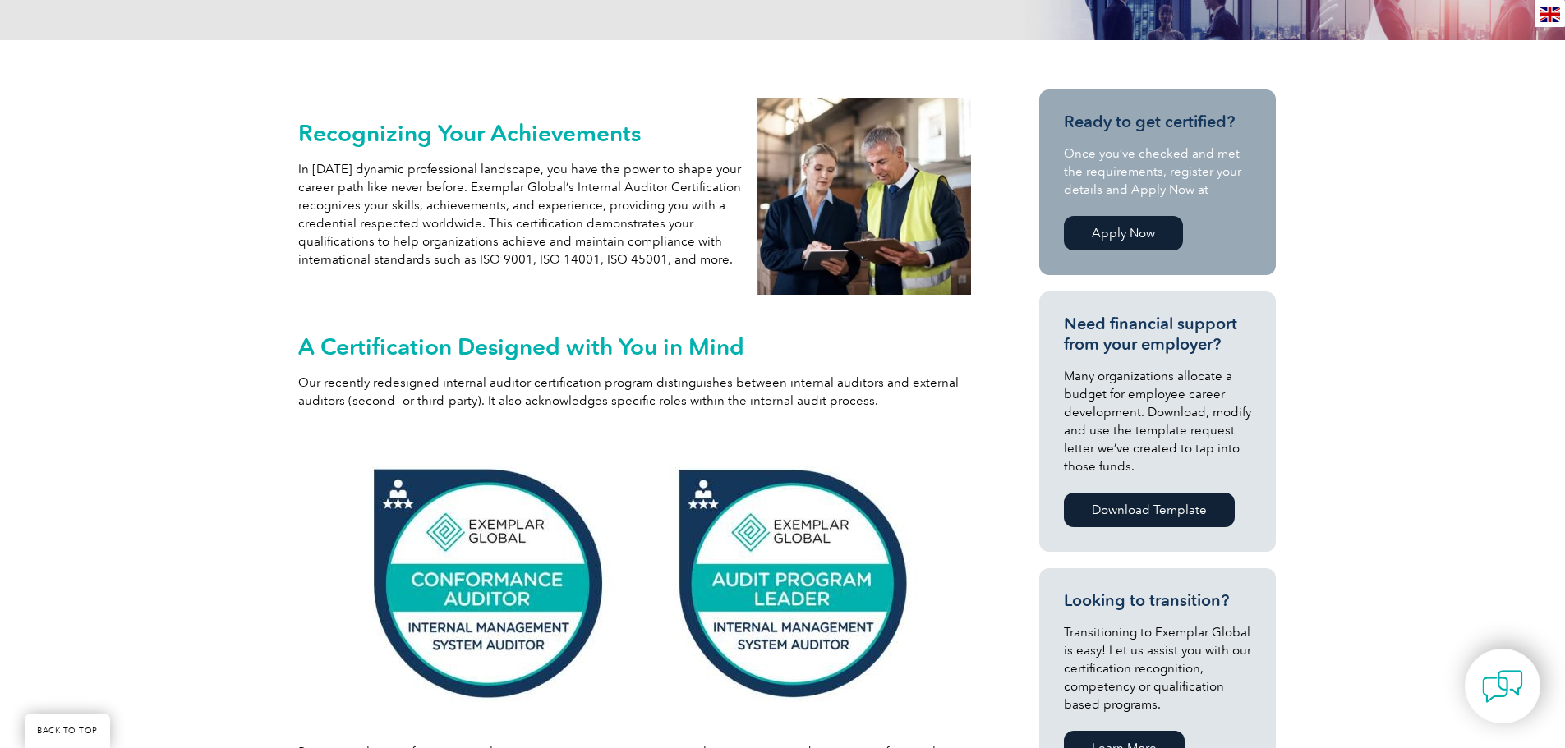
click at [1125, 232] on link "Apply Now" at bounding box center [1123, 233] width 119 height 34
